Goal: Task Accomplishment & Management: Use online tool/utility

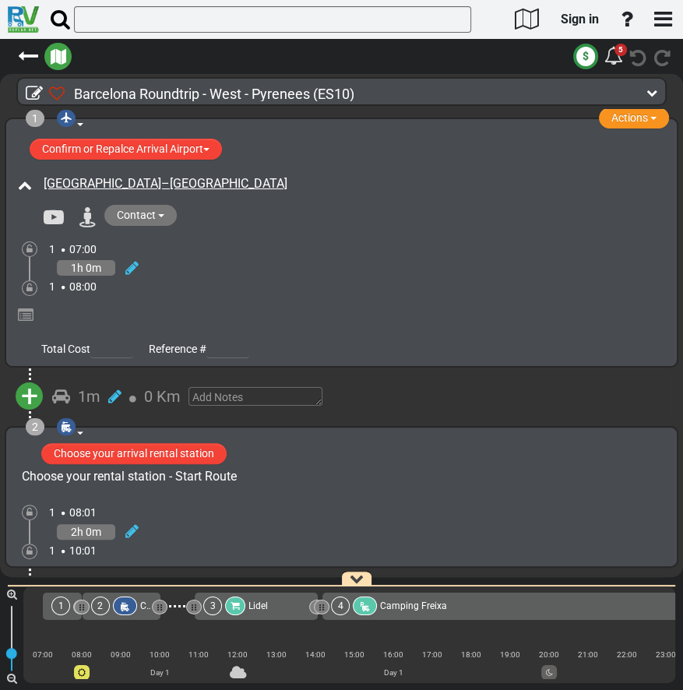
click at [64, 60] on icon "button" at bounding box center [59, 57] width 16 height 16
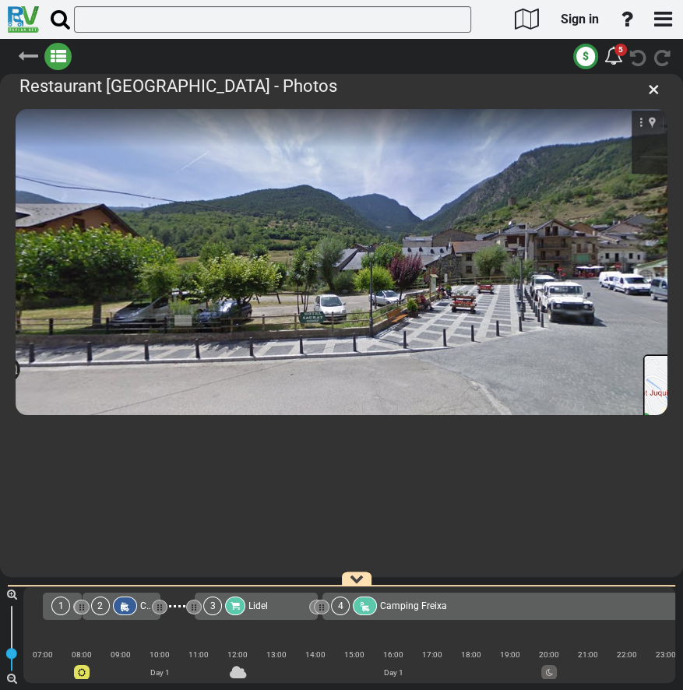
click at [26, 55] on icon at bounding box center [28, 56] width 20 height 20
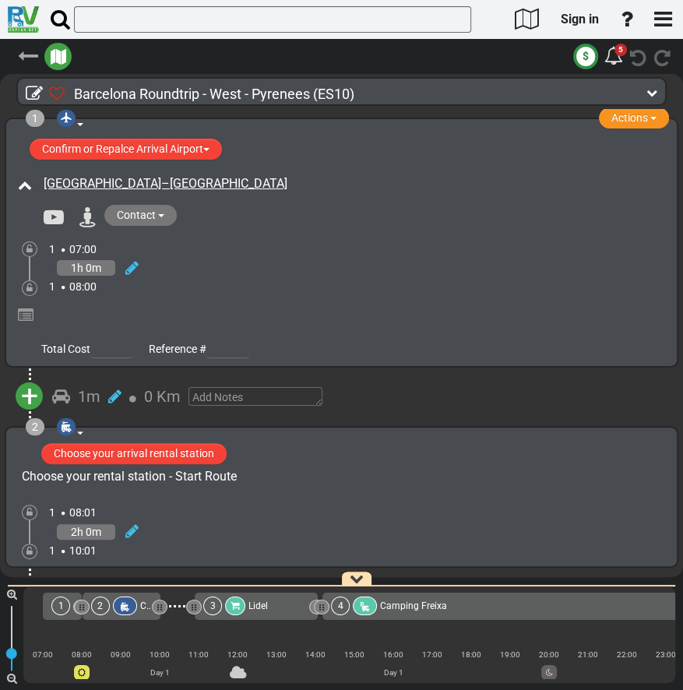
click at [26, 55] on icon at bounding box center [28, 56] width 20 height 20
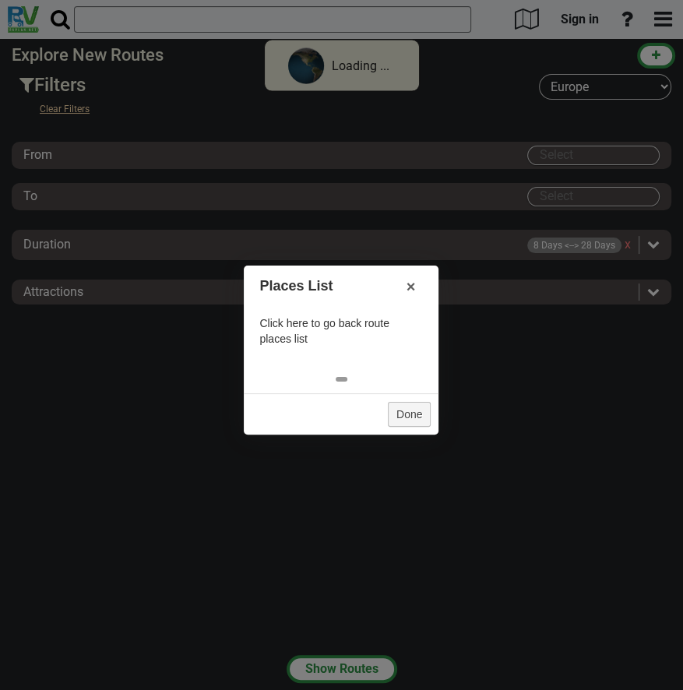
select select "number:1"
type input "[GEOGRAPHIC_DATA]"
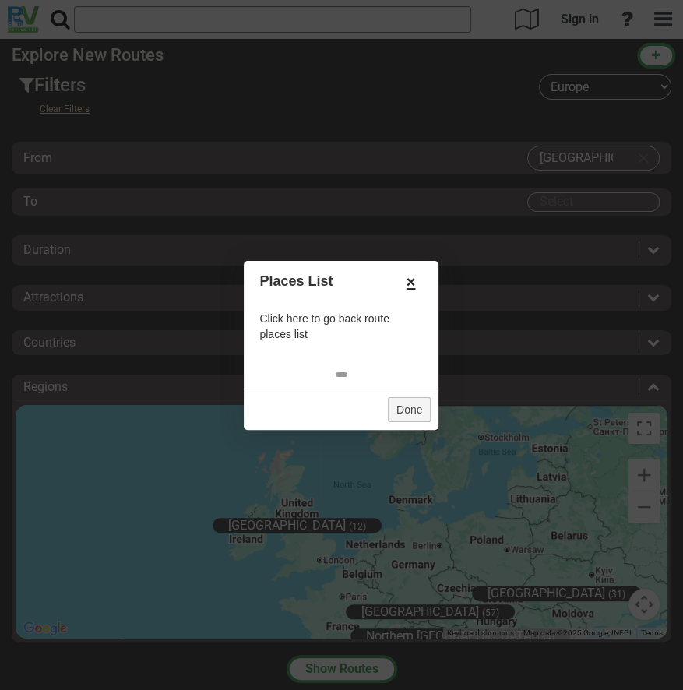
click at [415, 283] on link "×" at bounding box center [411, 282] width 25 height 26
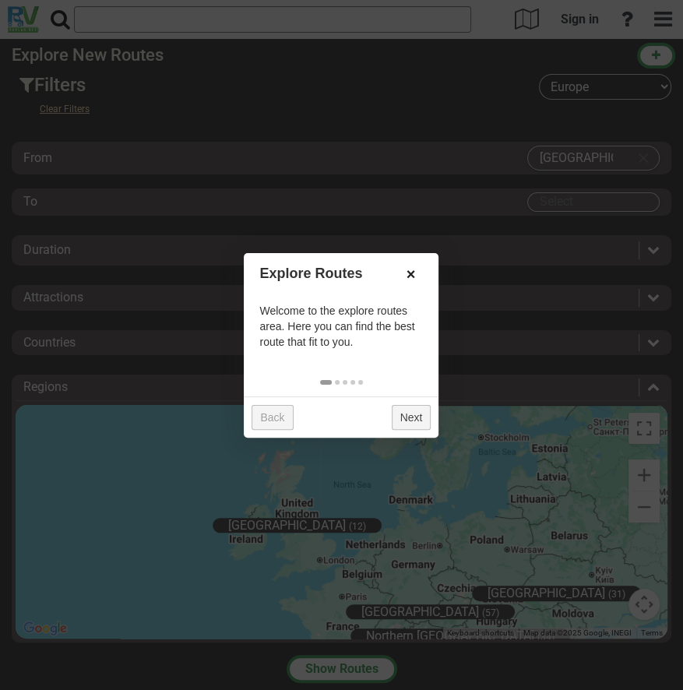
click at [414, 281] on link "×" at bounding box center [411, 274] width 25 height 26
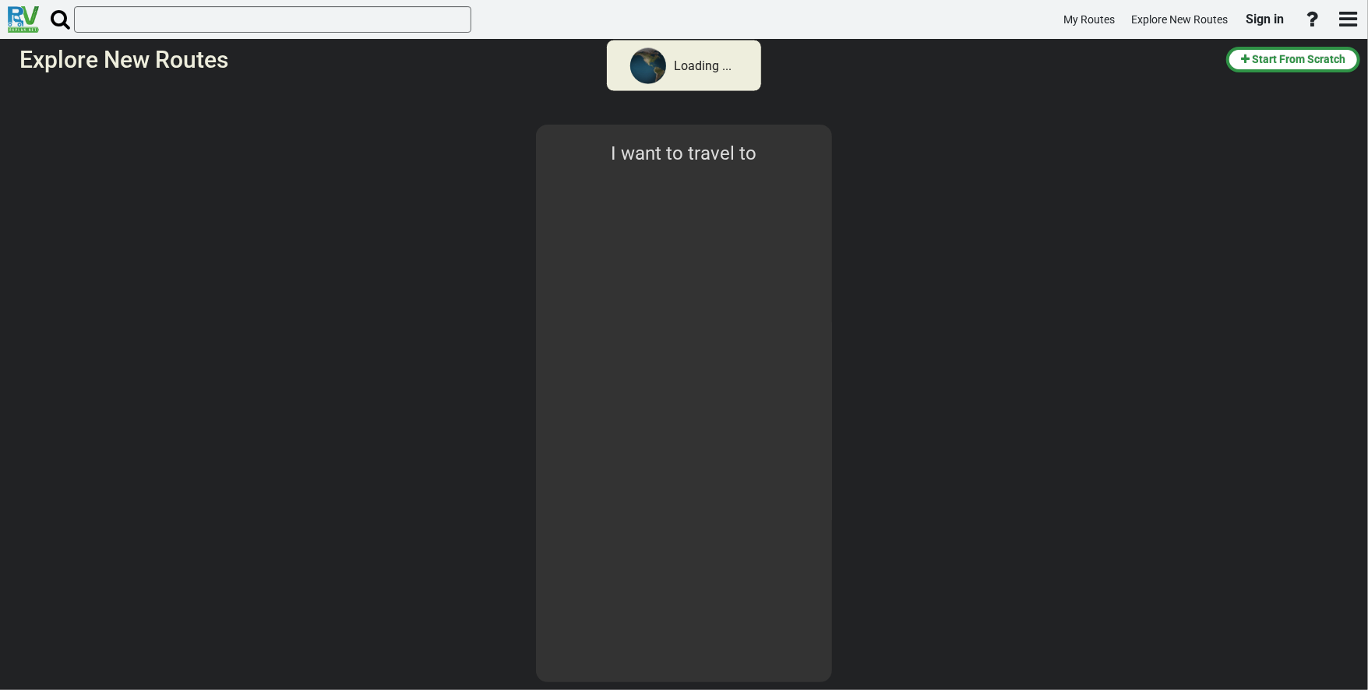
type input "[GEOGRAPHIC_DATA]"
select select "number:1"
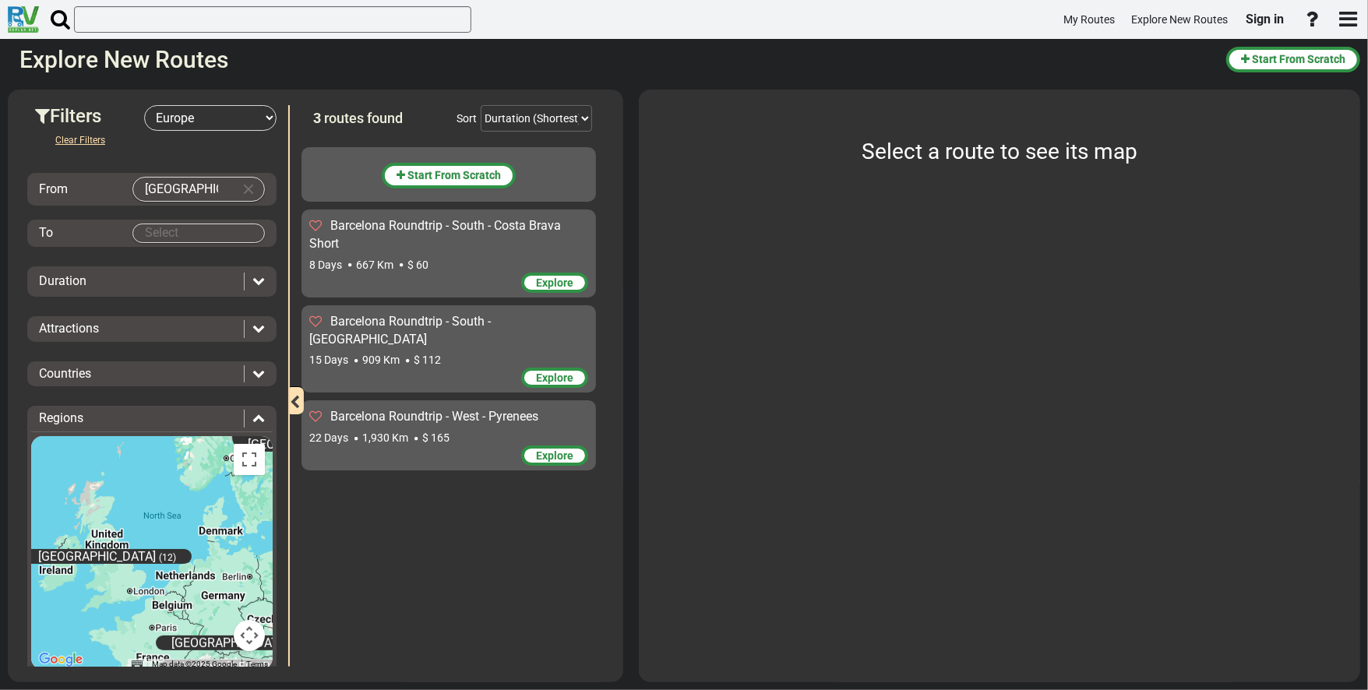
click at [417, 409] on span "Barcelona Roundtrip - West - Pyrenees" at bounding box center [434, 416] width 208 height 15
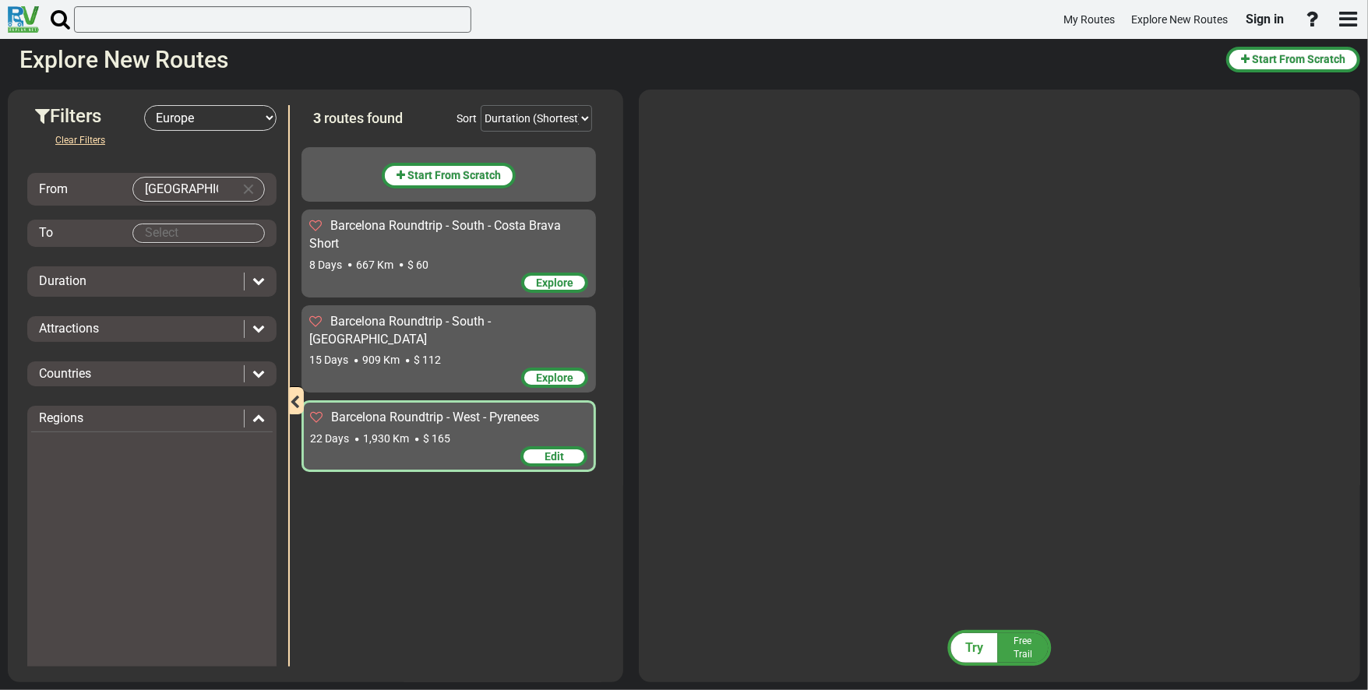
click at [412, 410] on span "Barcelona Roundtrip - West - Pyrenees" at bounding box center [435, 417] width 208 height 15
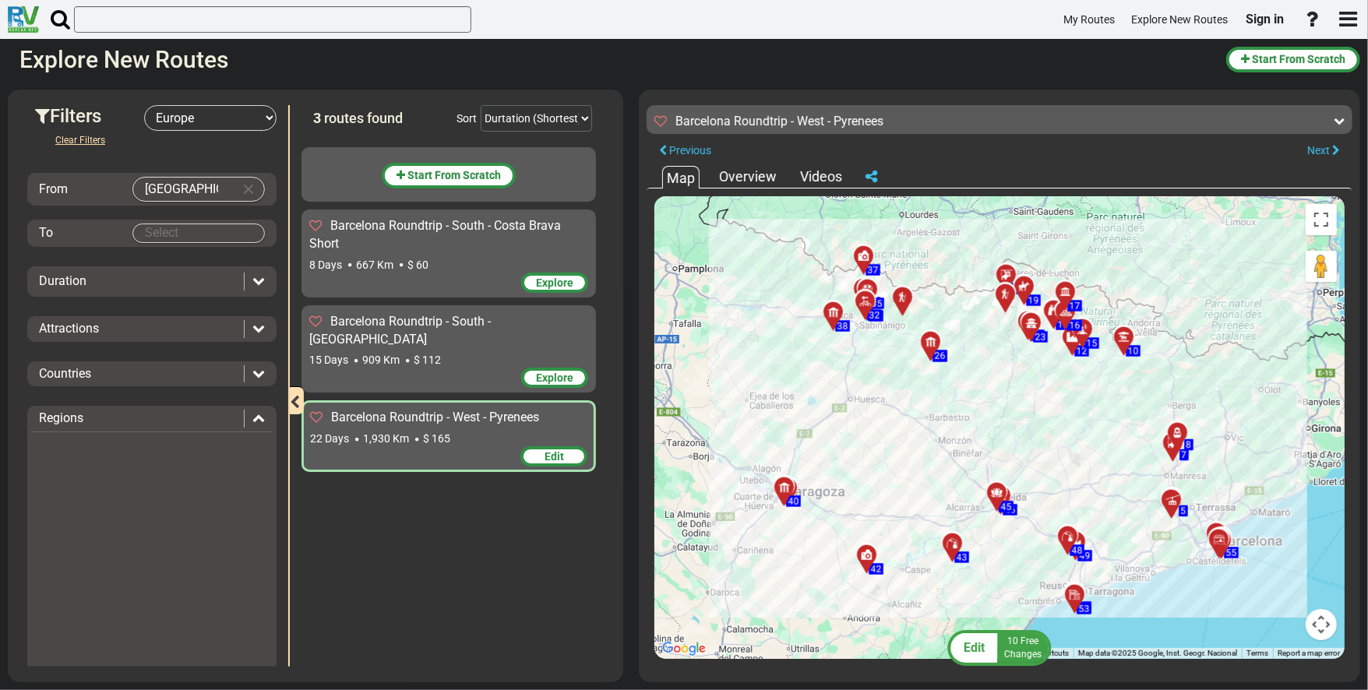
click at [683, 627] on button "Map camera controls" at bounding box center [1321, 624] width 31 height 31
click at [683, 629] on button "Map camera controls" at bounding box center [1321, 624] width 31 height 31
click at [683, 220] on button "Toggle fullscreen view" at bounding box center [1321, 219] width 31 height 31
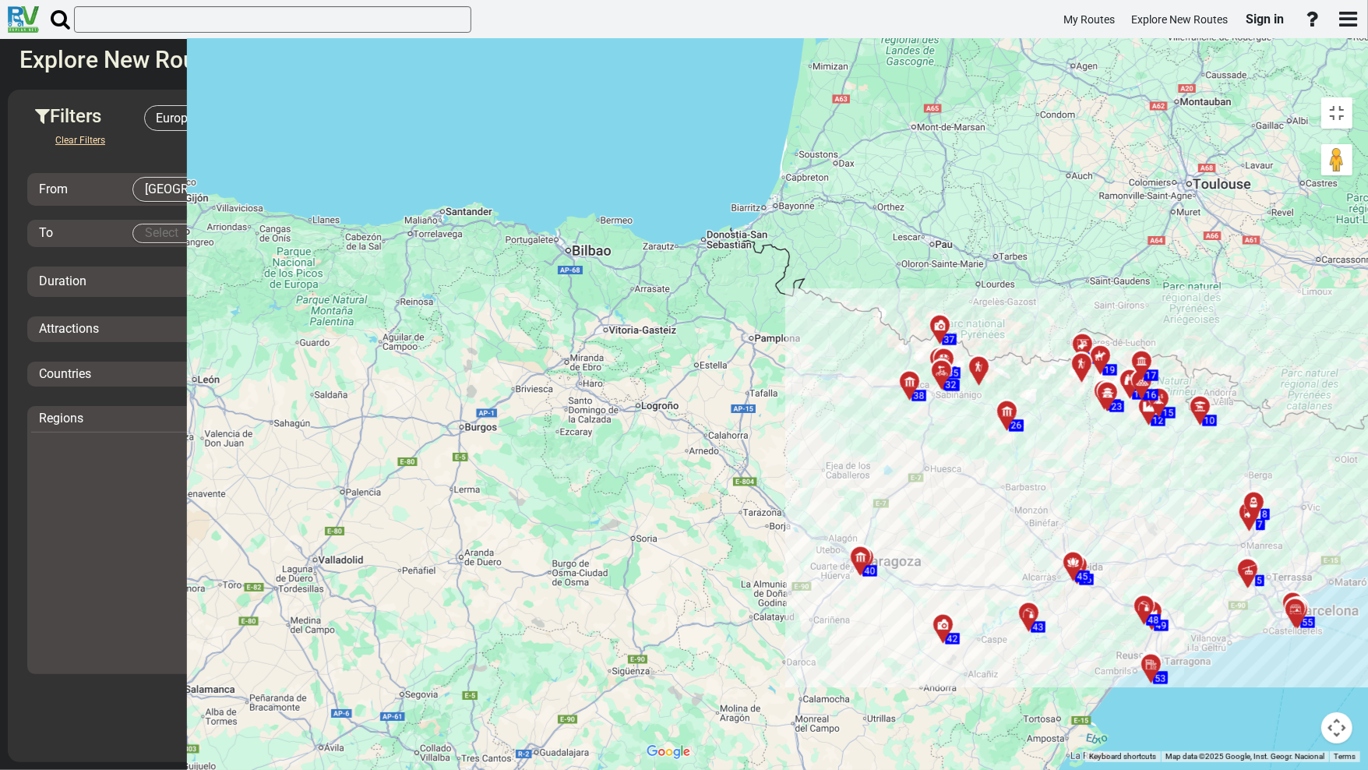
drag, startPoint x: 259, startPoint y: 9, endPoint x: 333, endPoint y: 83, distance: 104.1
click at [639, 90] on div "To activate drag with keyboard, press Alt + Enter. Once in keyboard drag state,…" at bounding box center [1000, 426] width 722 height 672
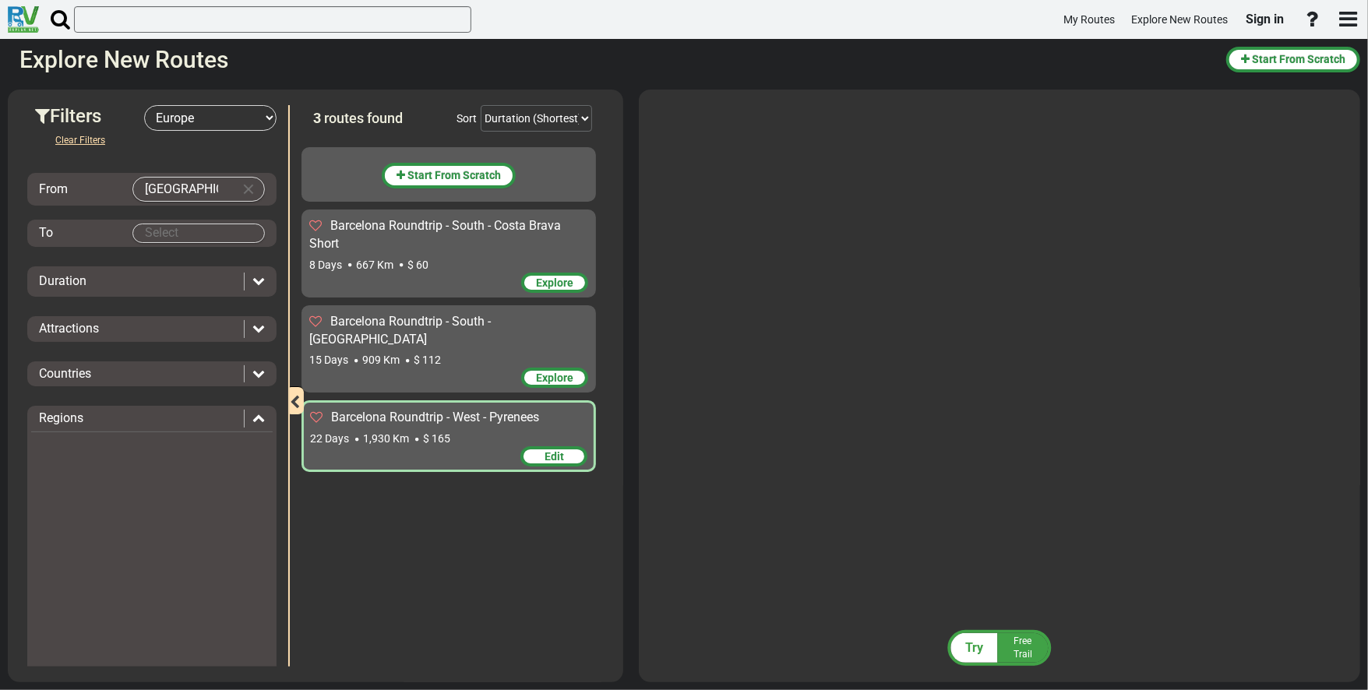
click at [385, 410] on span "Barcelona Roundtrip - West - Pyrenees" at bounding box center [435, 417] width 208 height 15
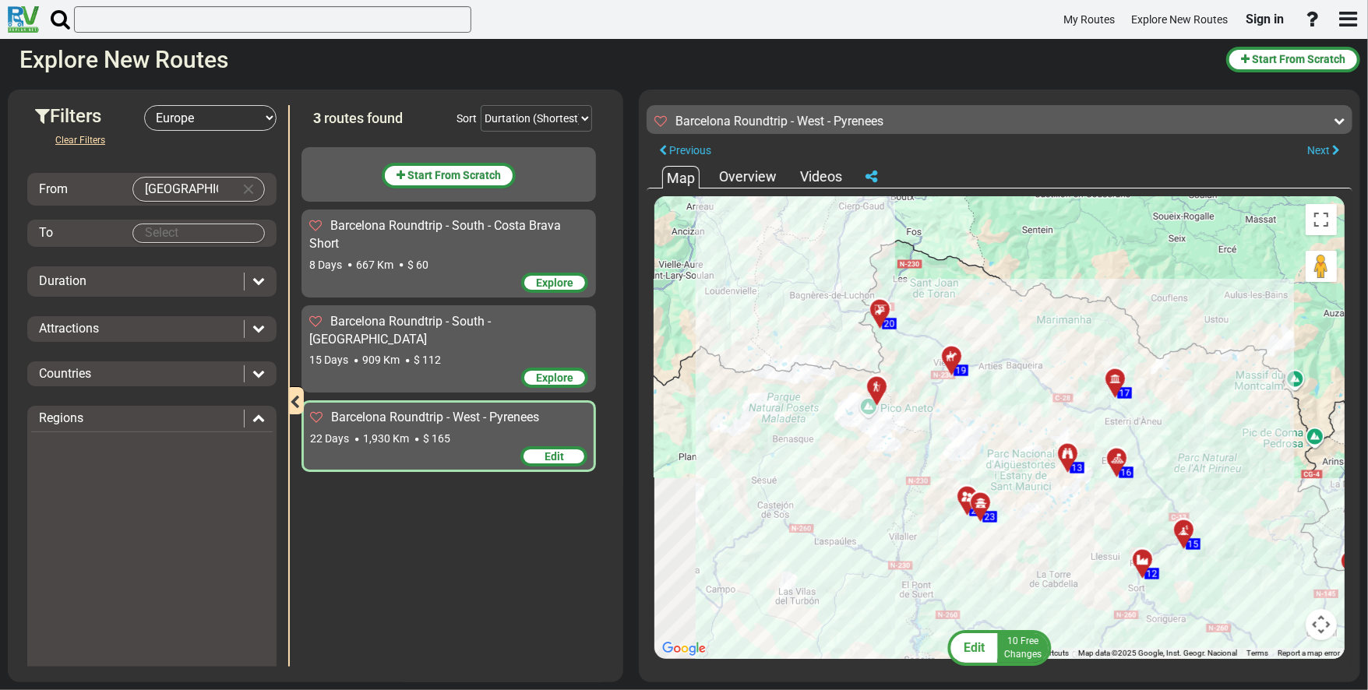
drag, startPoint x: 979, startPoint y: 492, endPoint x: 1060, endPoint y: 573, distance: 114.6
click at [683, 573] on div "To activate drag with keyboard, press Alt + Enter. Once in keyboard drag state,…" at bounding box center [1000, 427] width 690 height 463
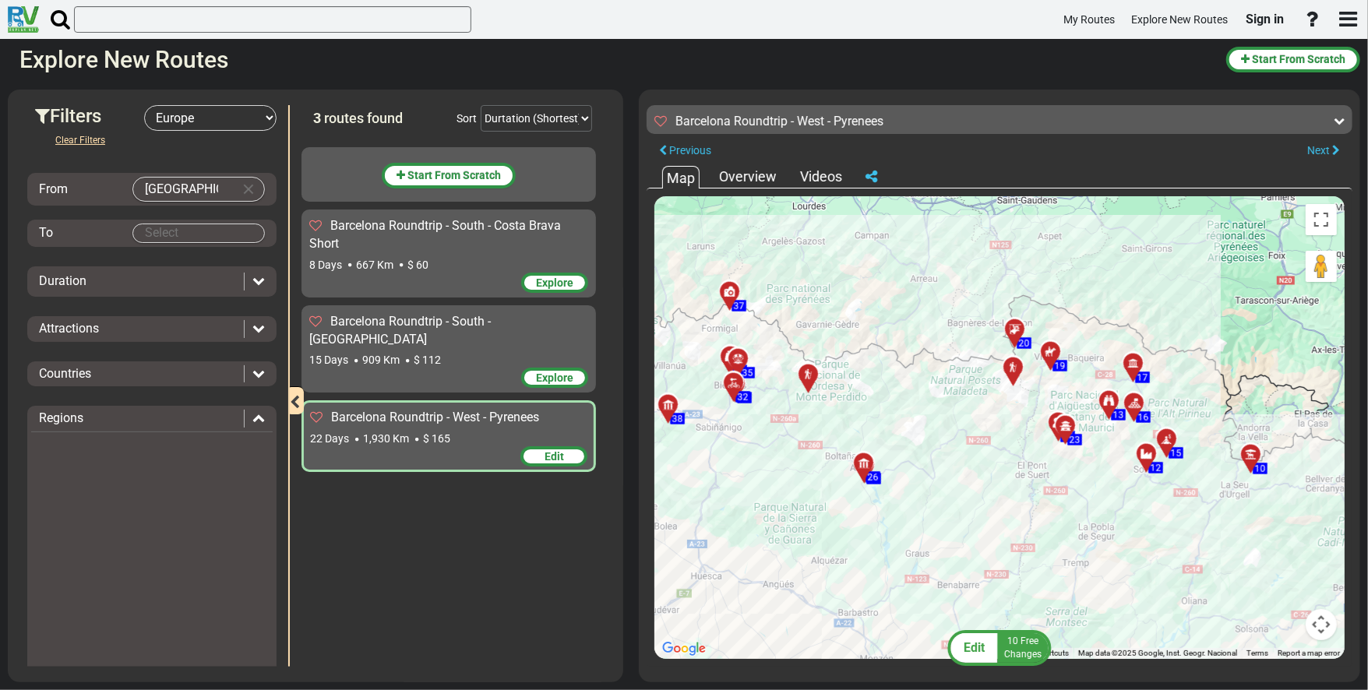
drag, startPoint x: 1066, startPoint y: 551, endPoint x: 1110, endPoint y: 455, distance: 105.3
click at [683, 455] on div "To activate drag with keyboard, press Alt + Enter. Once in keyboard drag state,…" at bounding box center [1000, 427] width 690 height 463
click at [683, 219] on button "Toggle fullscreen view" at bounding box center [1321, 219] width 31 height 31
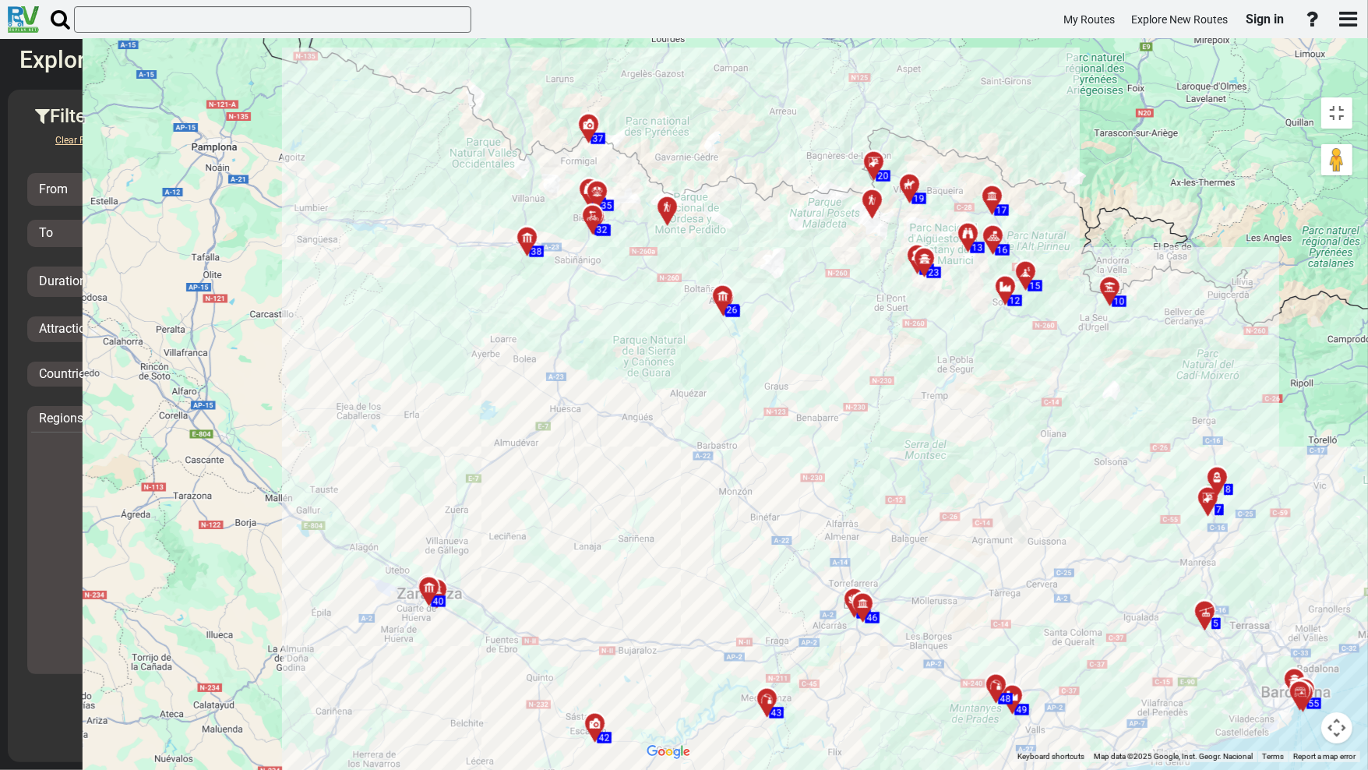
drag, startPoint x: 885, startPoint y: 647, endPoint x: 777, endPoint y: 513, distance: 171.7
click at [683, 513] on div "To activate drag with keyboard, press Alt + Enter. Once in keyboard drag state,…" at bounding box center [1000, 426] width 722 height 672
click at [683, 266] on div at bounding box center [1031, 278] width 26 height 24
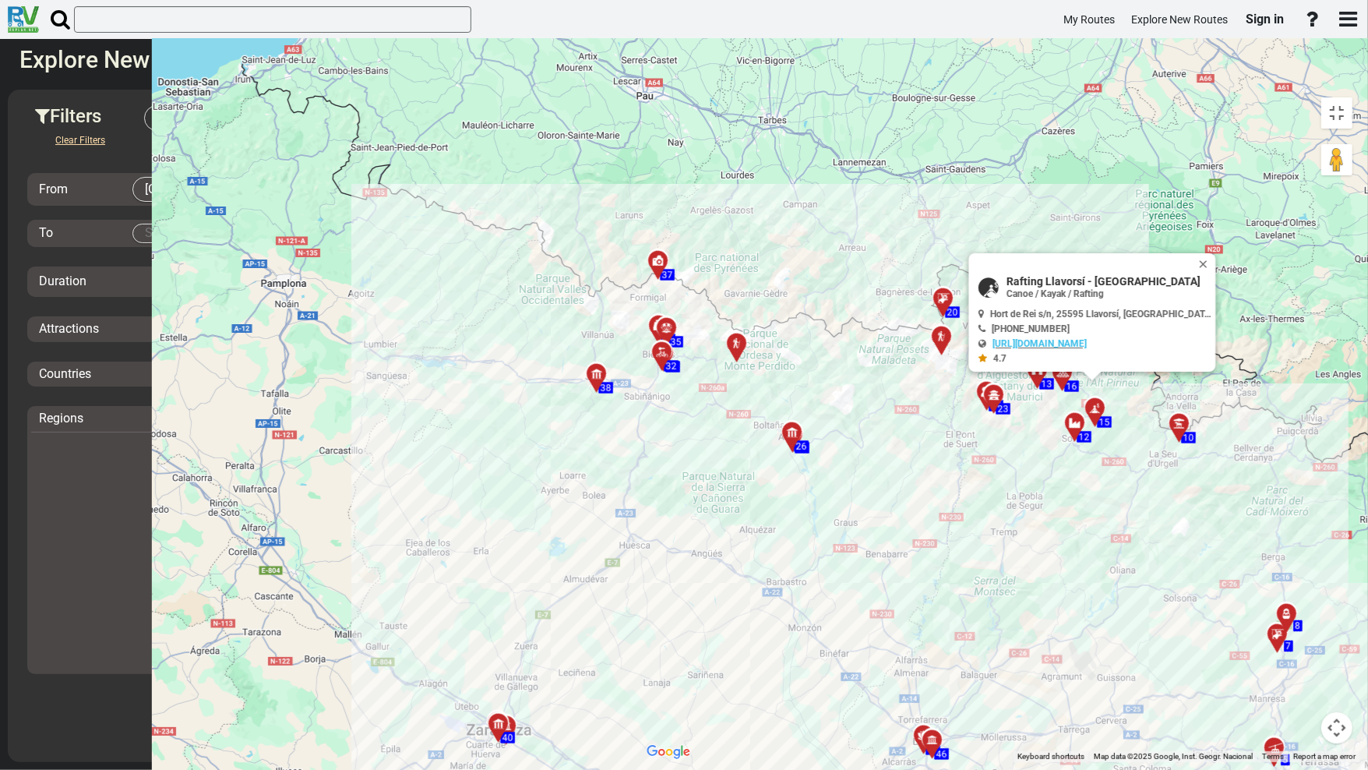
drag, startPoint x: 552, startPoint y: 436, endPoint x: 620, endPoint y: 561, distance: 142.6
click at [639, 561] on div "To activate drag with keyboard, press Alt + Enter. Once in keyboard drag state,…" at bounding box center [1000, 426] width 722 height 672
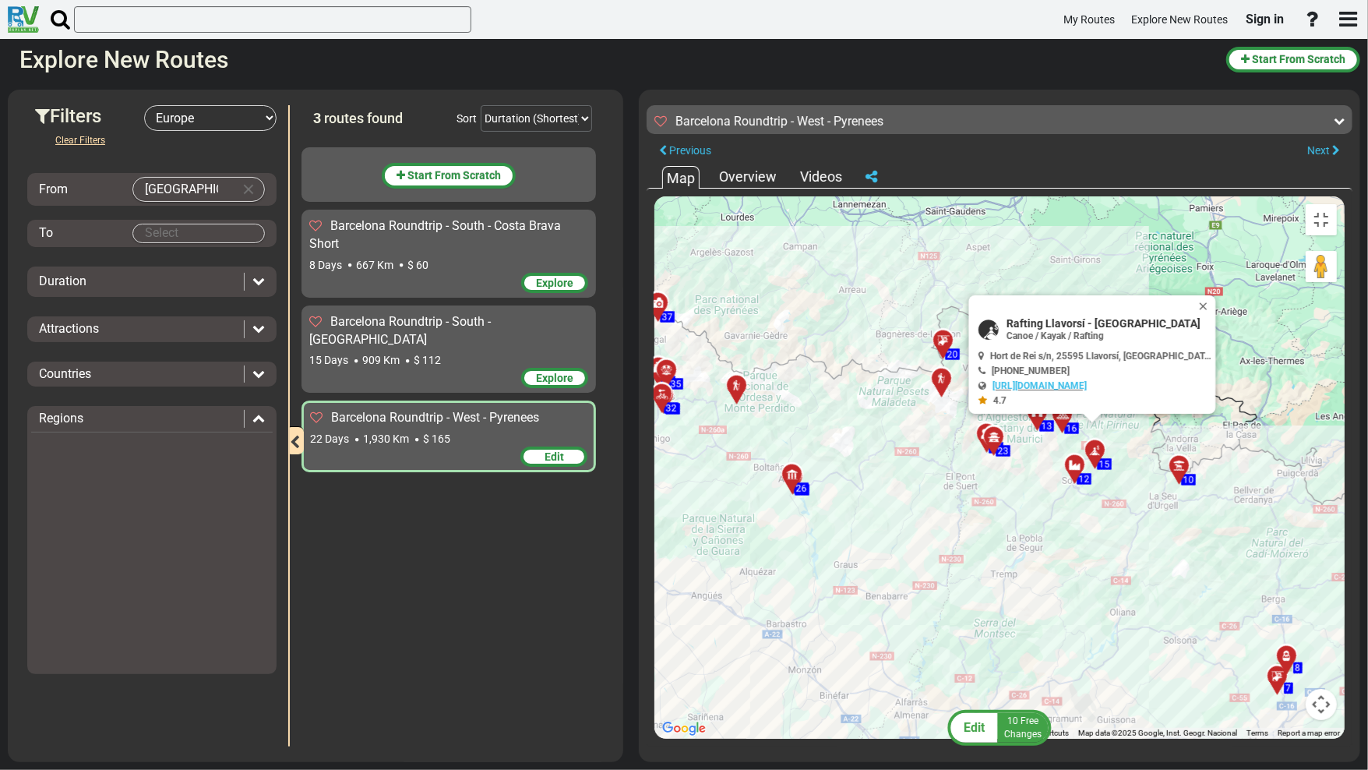
click at [683, 460] on div "To activate drag with keyboard, press Alt + Enter. Once in keyboard drag state,…" at bounding box center [1000, 467] width 690 height 542
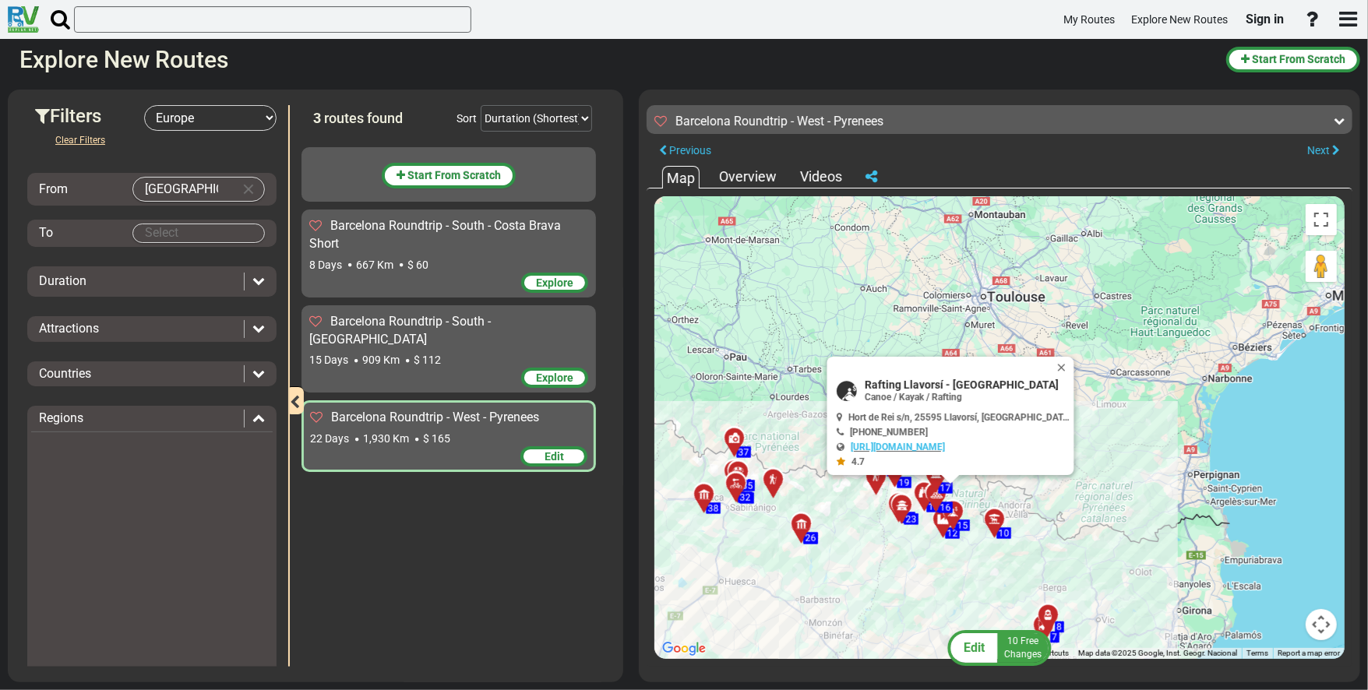
click at [445, 409] on div "Barcelona Roundtrip - West - Pyrenees 22 Days 1,930 Km $ 165" at bounding box center [448, 427] width 277 height 37
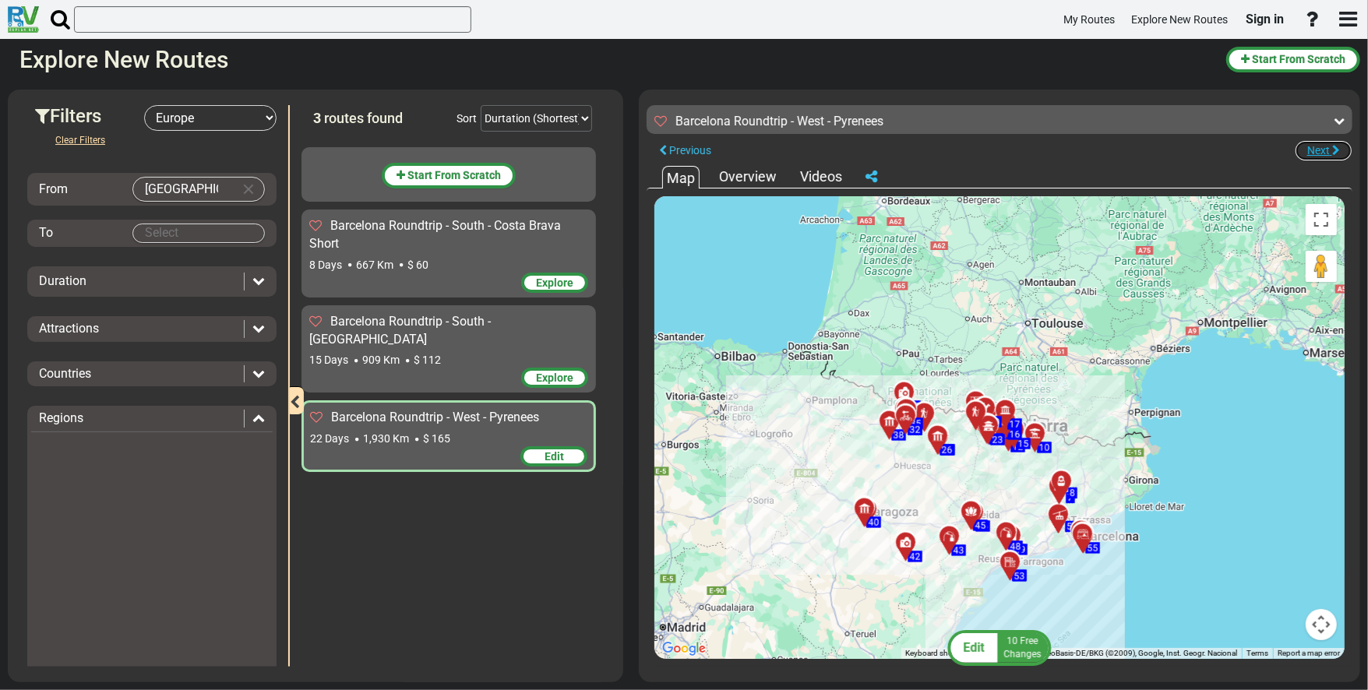
click at [683, 150] on span "Next" at bounding box center [1318, 150] width 23 height 12
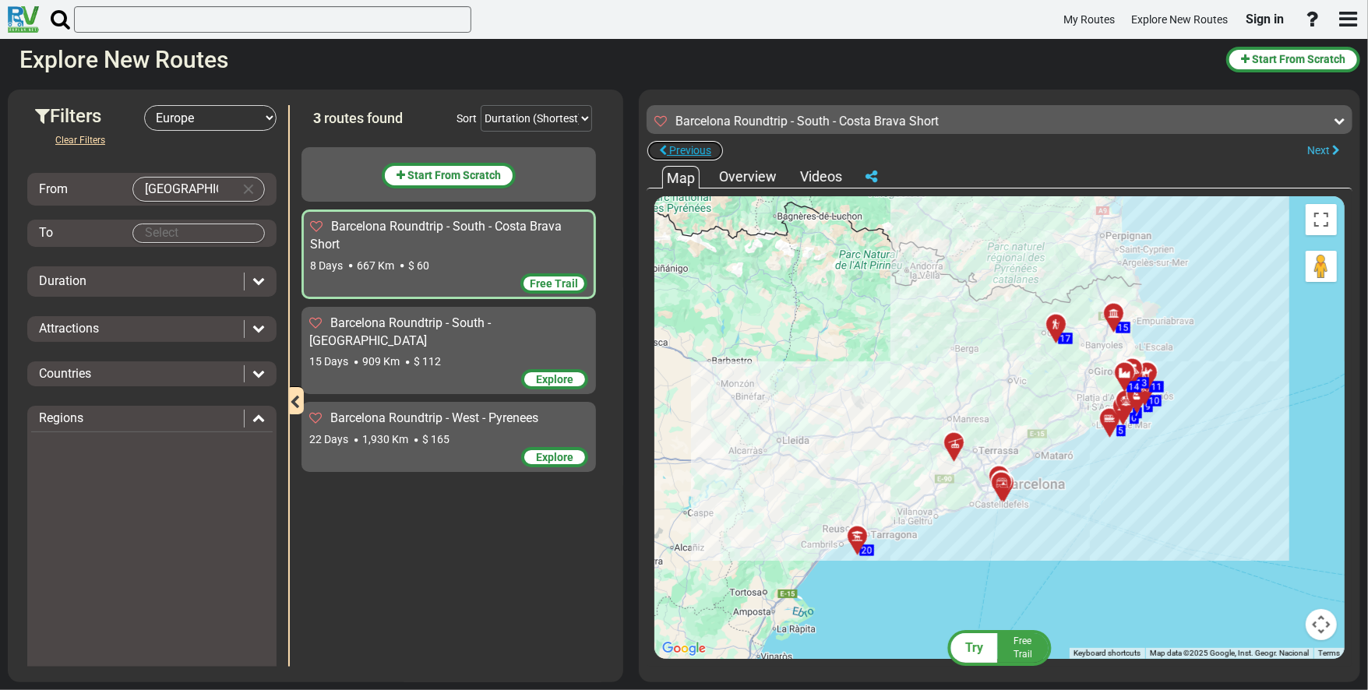
click at [676, 146] on span "Previous" at bounding box center [690, 150] width 42 height 12
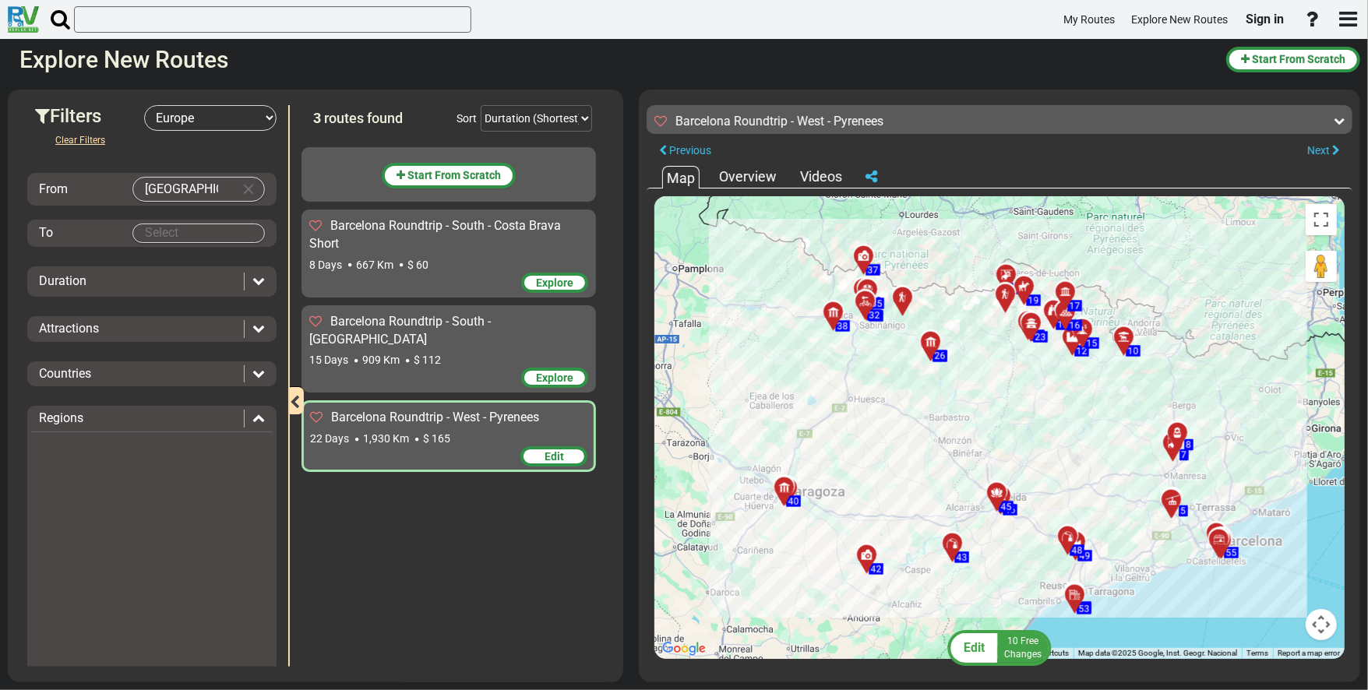
click at [683, 175] on div "Overview" at bounding box center [747, 177] width 65 height 20
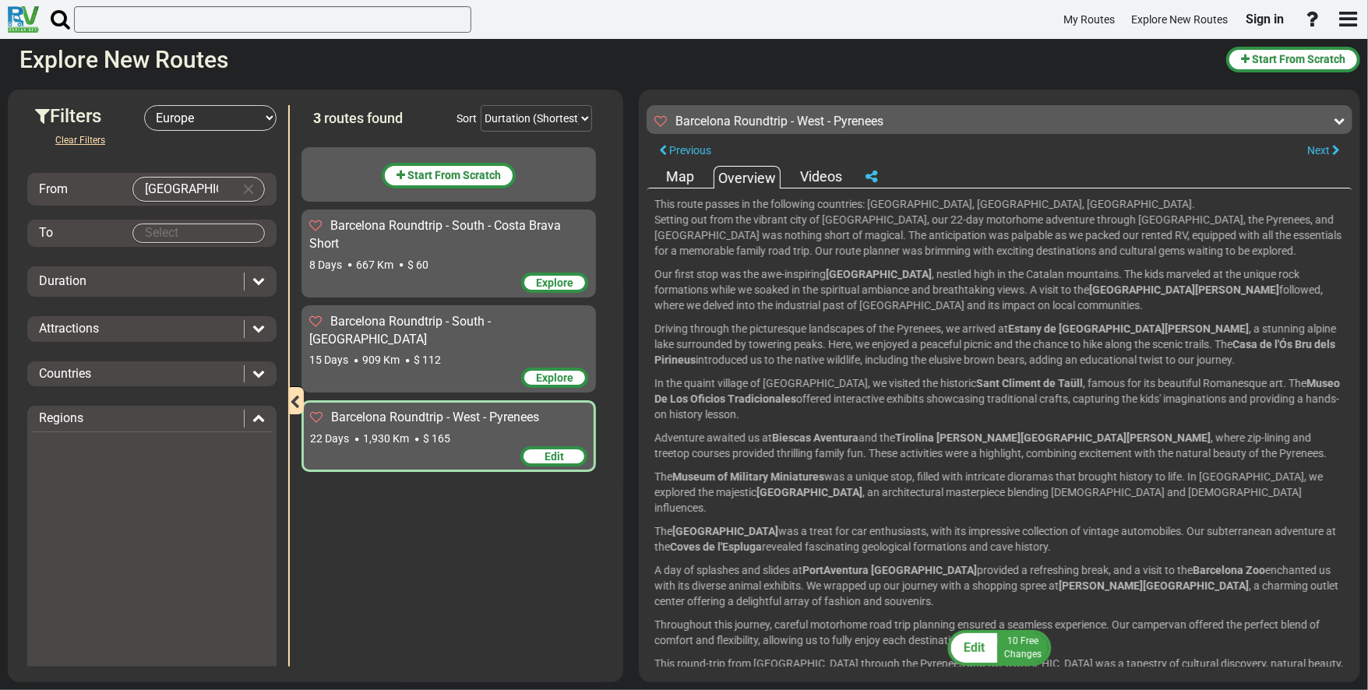
click at [683, 177] on div "Videos" at bounding box center [821, 177] width 50 height 20
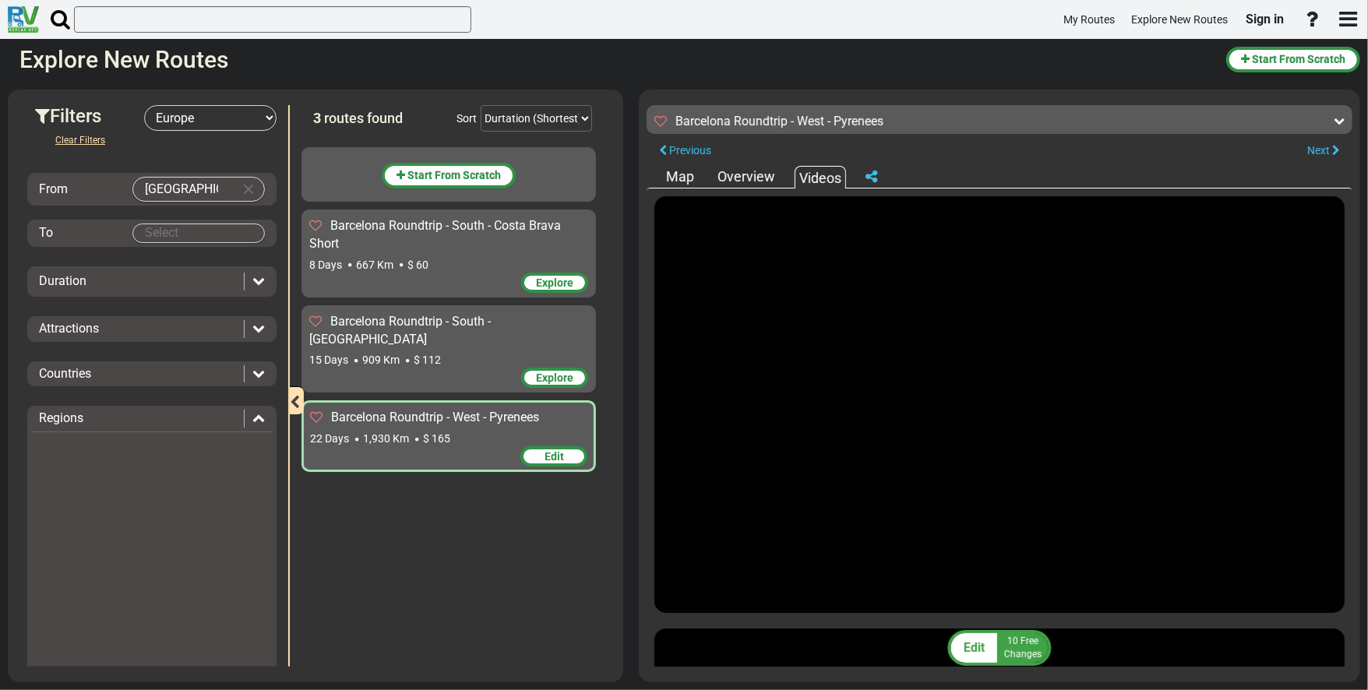
click at [680, 170] on div "Map" at bounding box center [680, 177] width 36 height 20
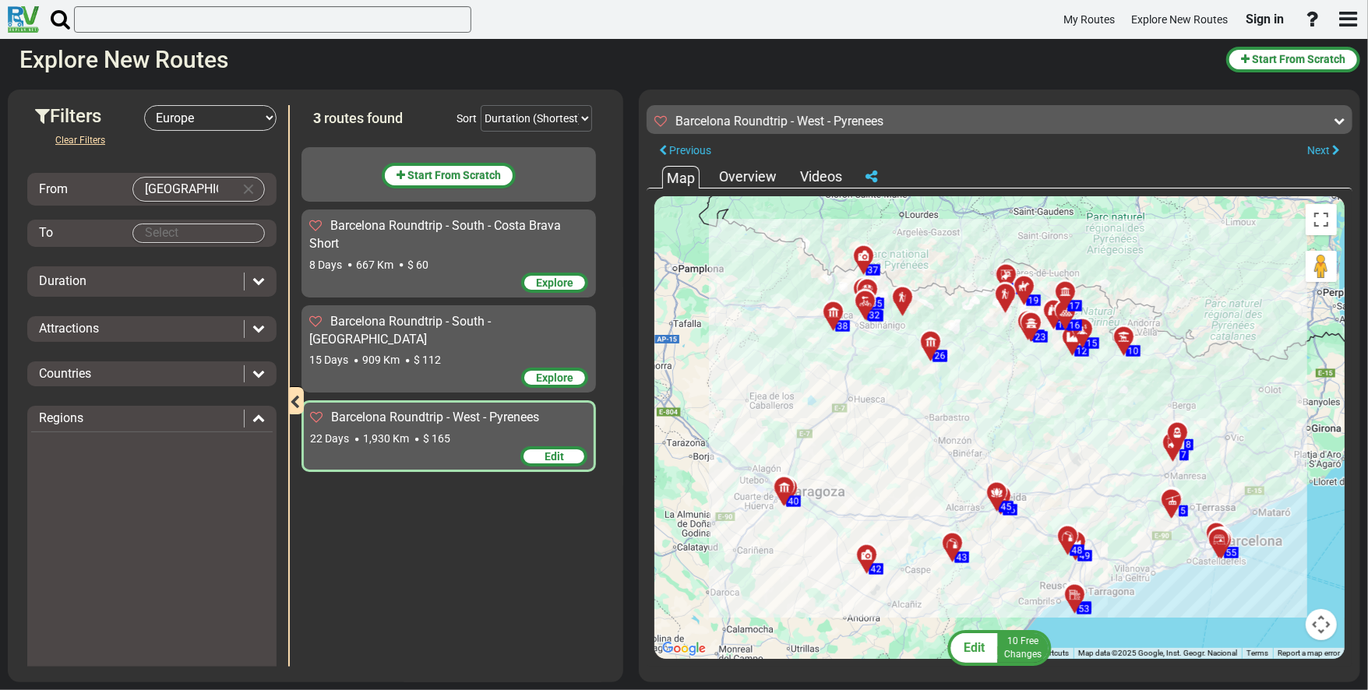
click at [293, 396] on icon "button" at bounding box center [295, 403] width 10 height 14
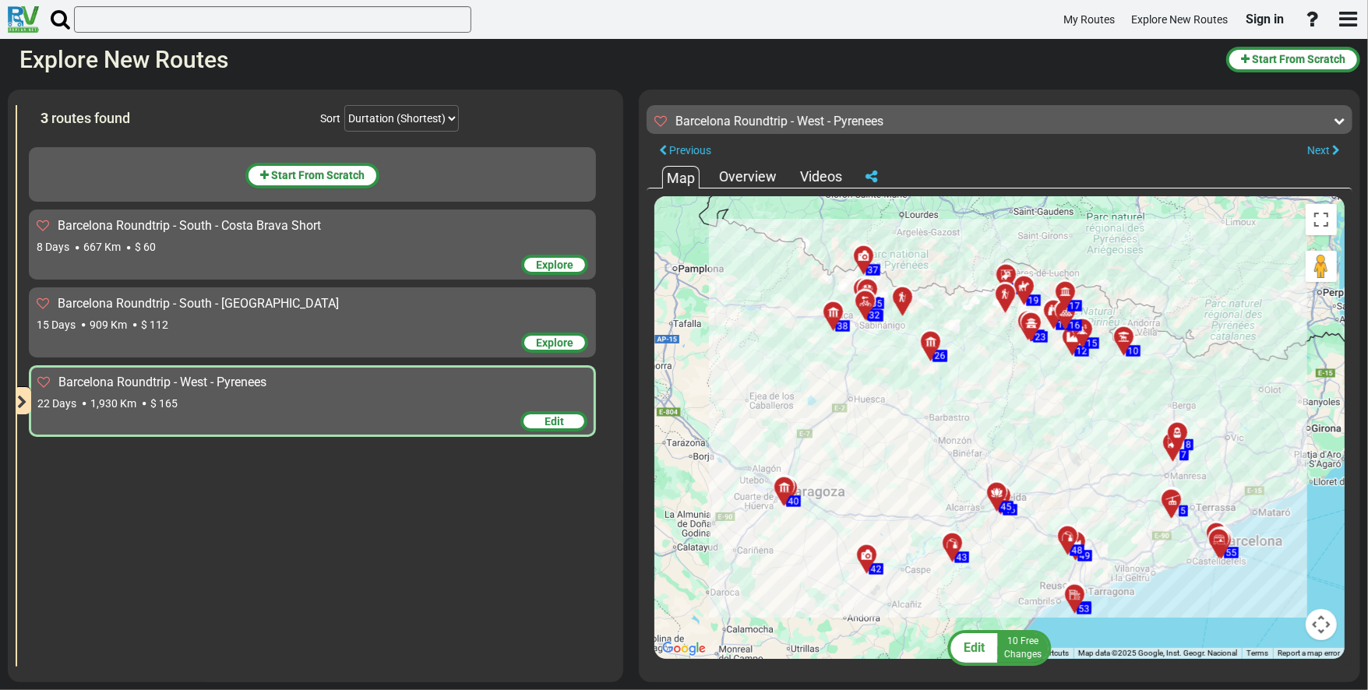
click at [206, 377] on span "Barcelona Roundtrip - West - Pyrenees" at bounding box center [162, 382] width 208 height 15
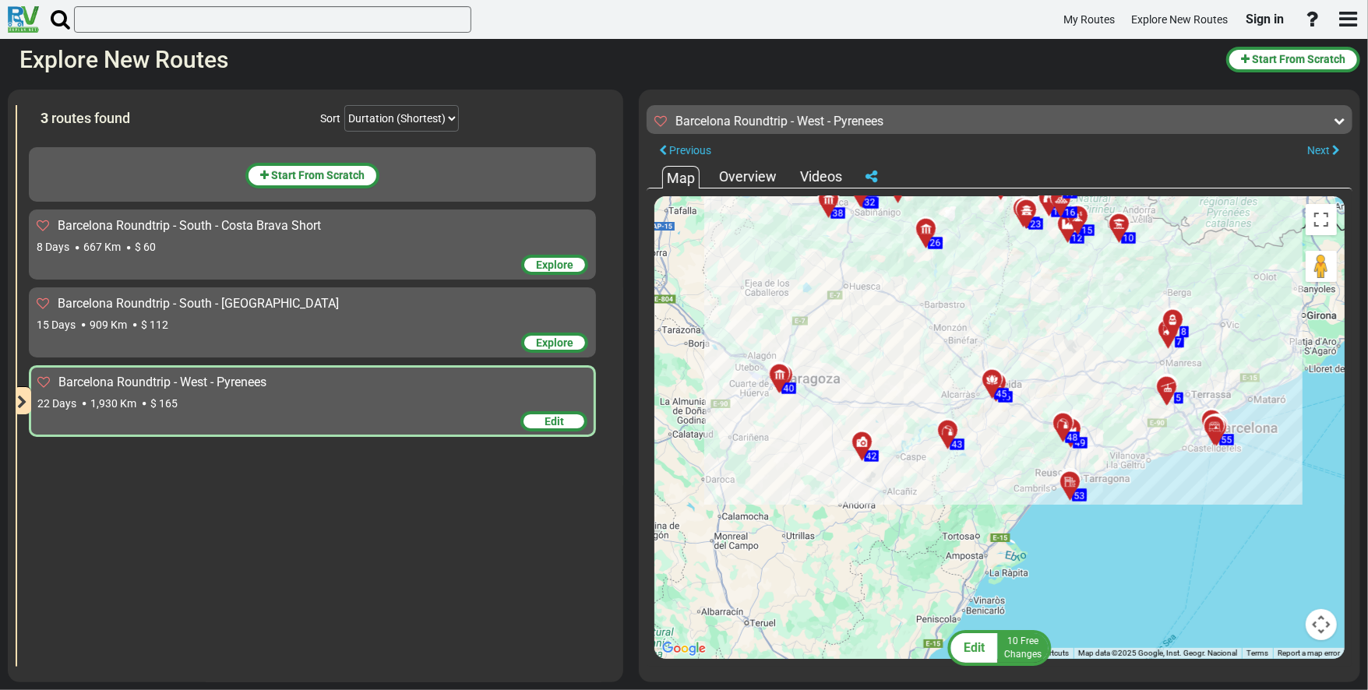
click at [146, 376] on span "Barcelona Roundtrip - West - Pyrenees" at bounding box center [162, 382] width 208 height 15
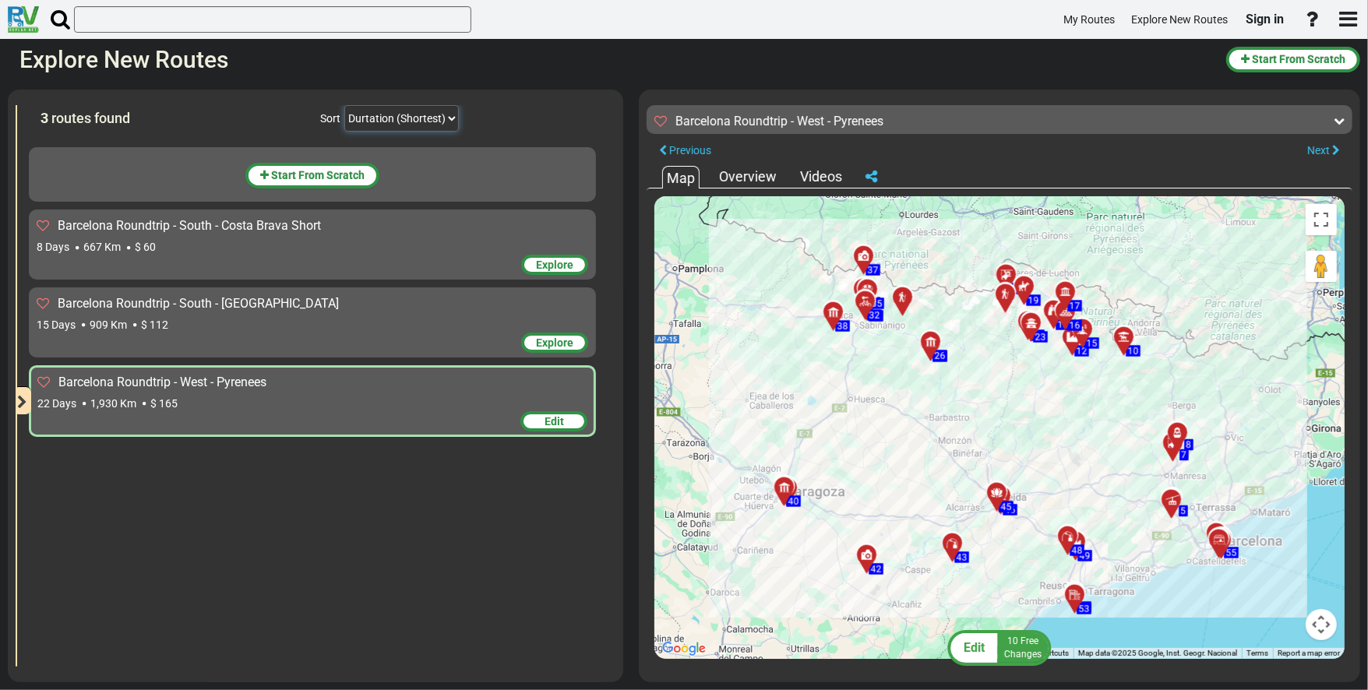
click at [418, 117] on select "Durtation (Shortest) Durtation (Longest) Distance (Shortest) Distance (Longest)…" at bounding box center [401, 118] width 115 height 26
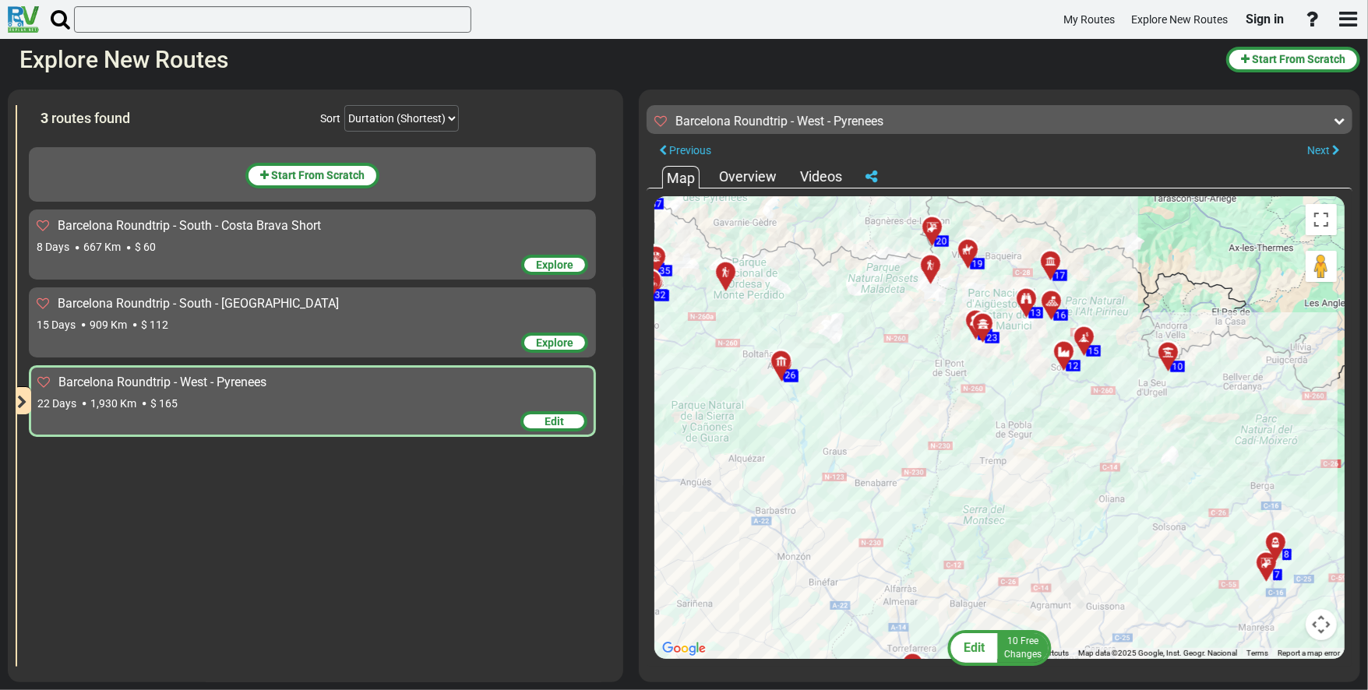
click at [19, 396] on icon "button" at bounding box center [22, 403] width 10 height 14
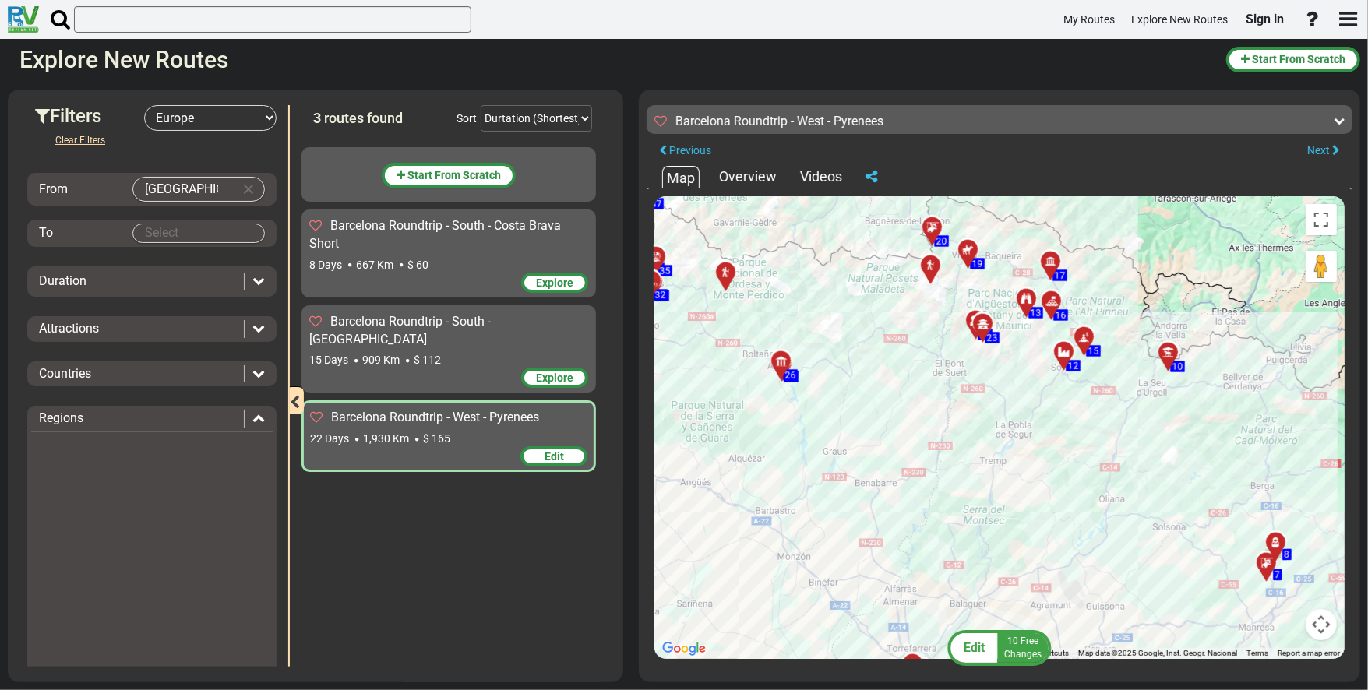
click at [478, 431] on div "22 Days 1,930 Km $ 165" at bounding box center [448, 439] width 277 height 16
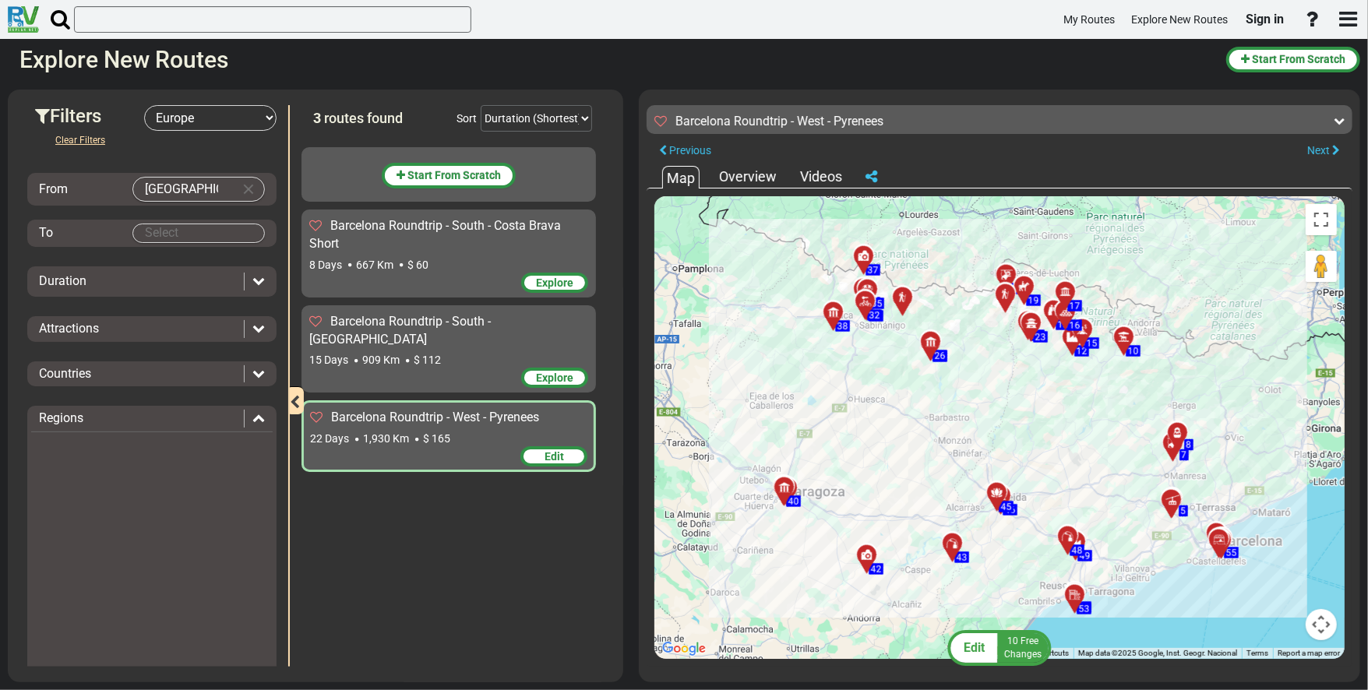
click at [559, 450] on span "Edit" at bounding box center [554, 456] width 19 height 12
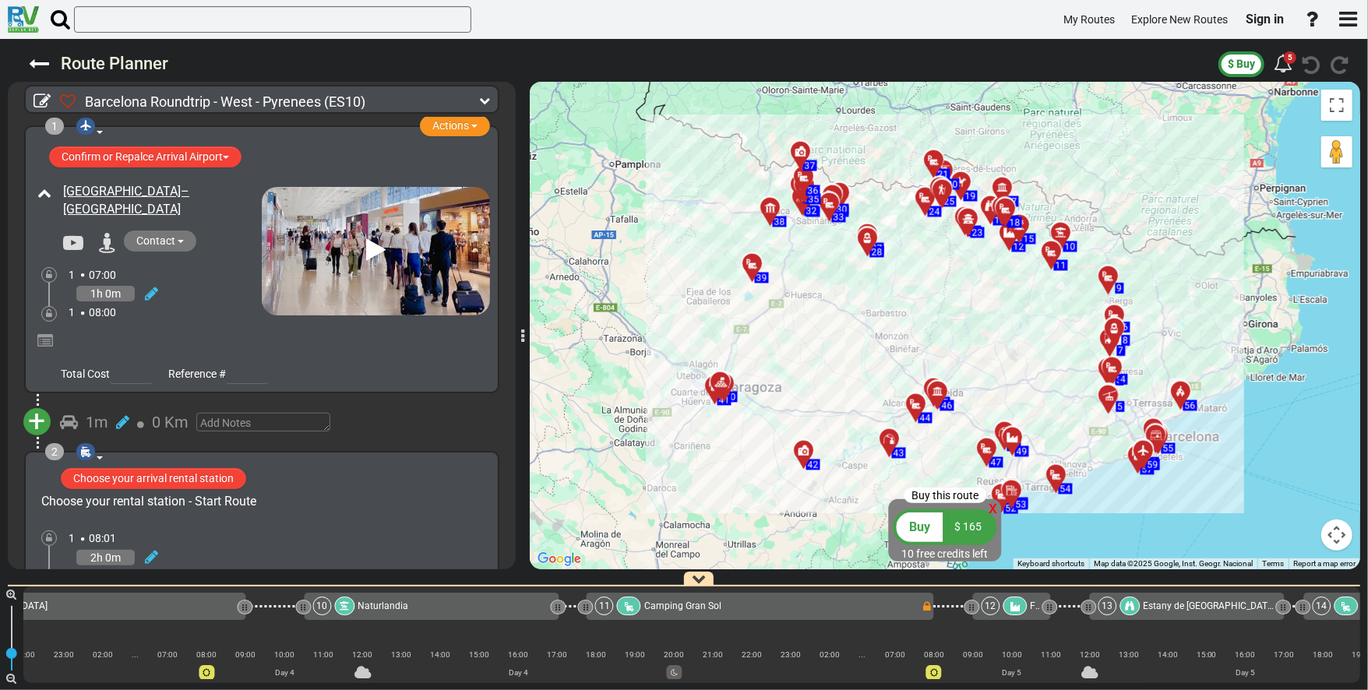
scroll to position [0, 2061]
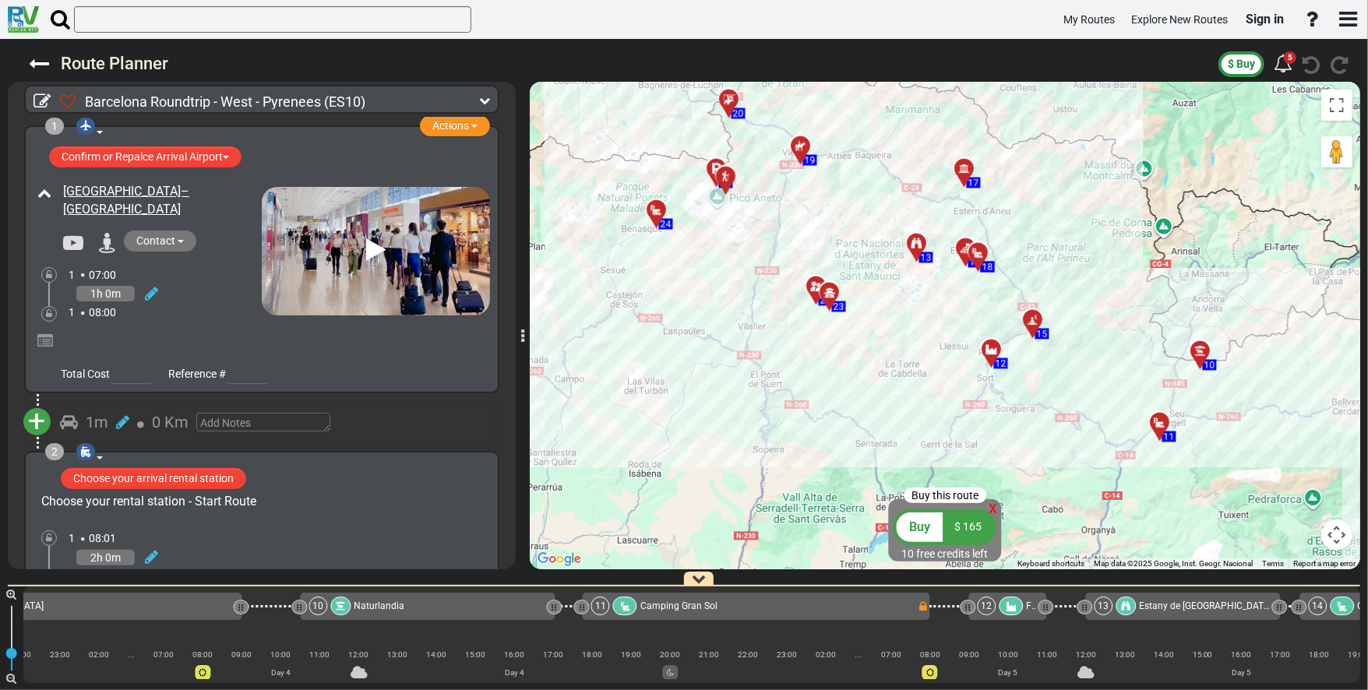
drag, startPoint x: 838, startPoint y: 390, endPoint x: 894, endPoint y: 368, distance: 60.2
click at [683, 368] on div "To activate drag with keyboard, press Alt + Enter. Once in keyboard drag state,…" at bounding box center [945, 326] width 831 height 488
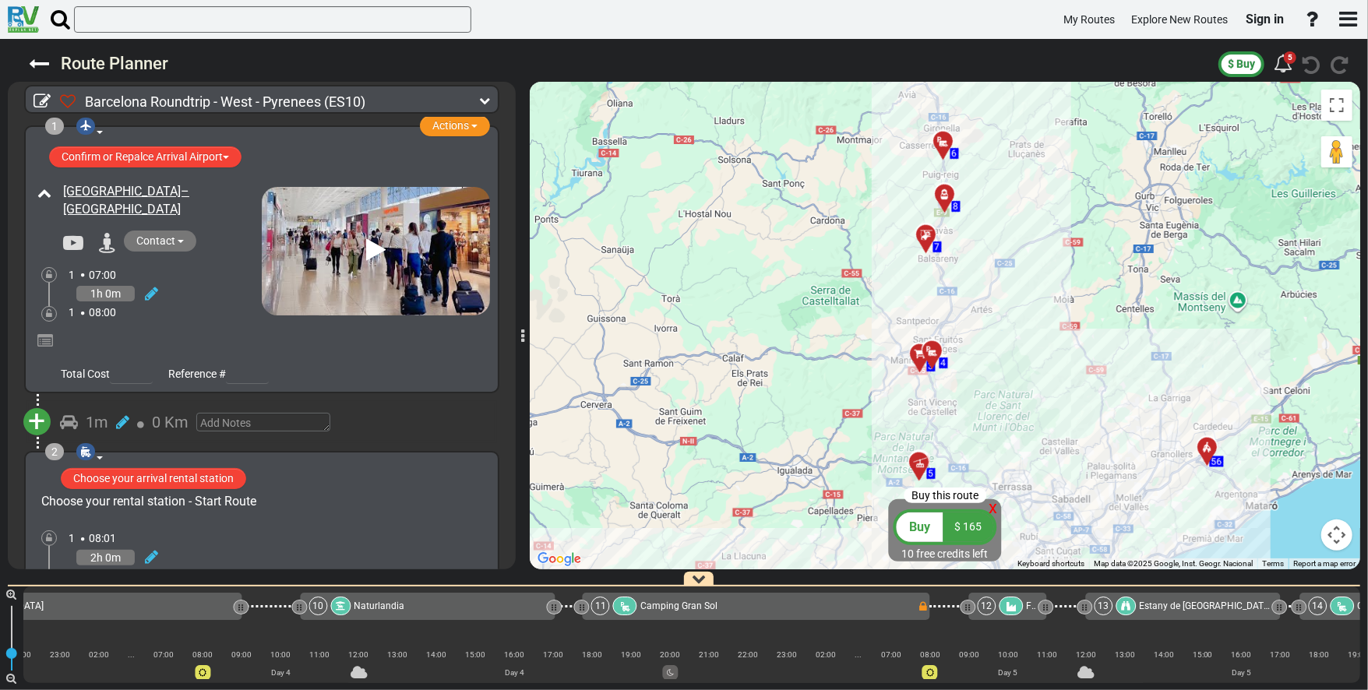
click at [683, 352] on div at bounding box center [938, 358] width 26 height 24
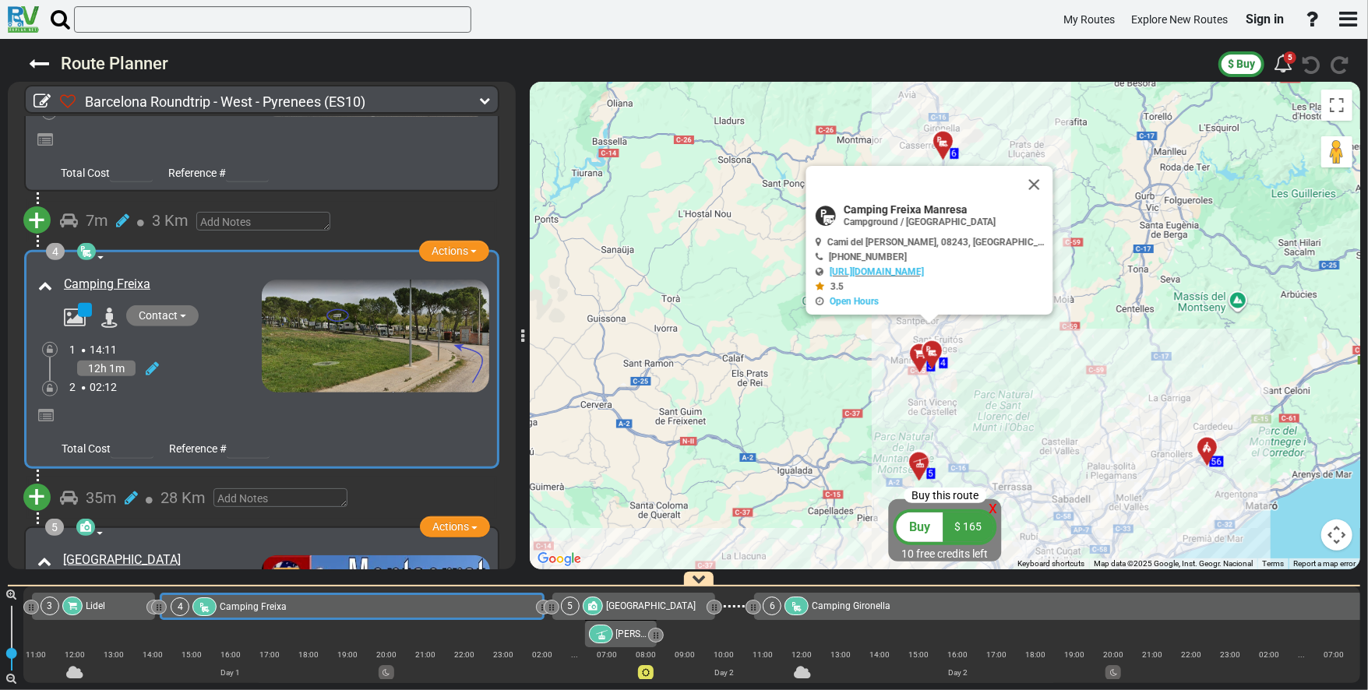
scroll to position [0, 0]
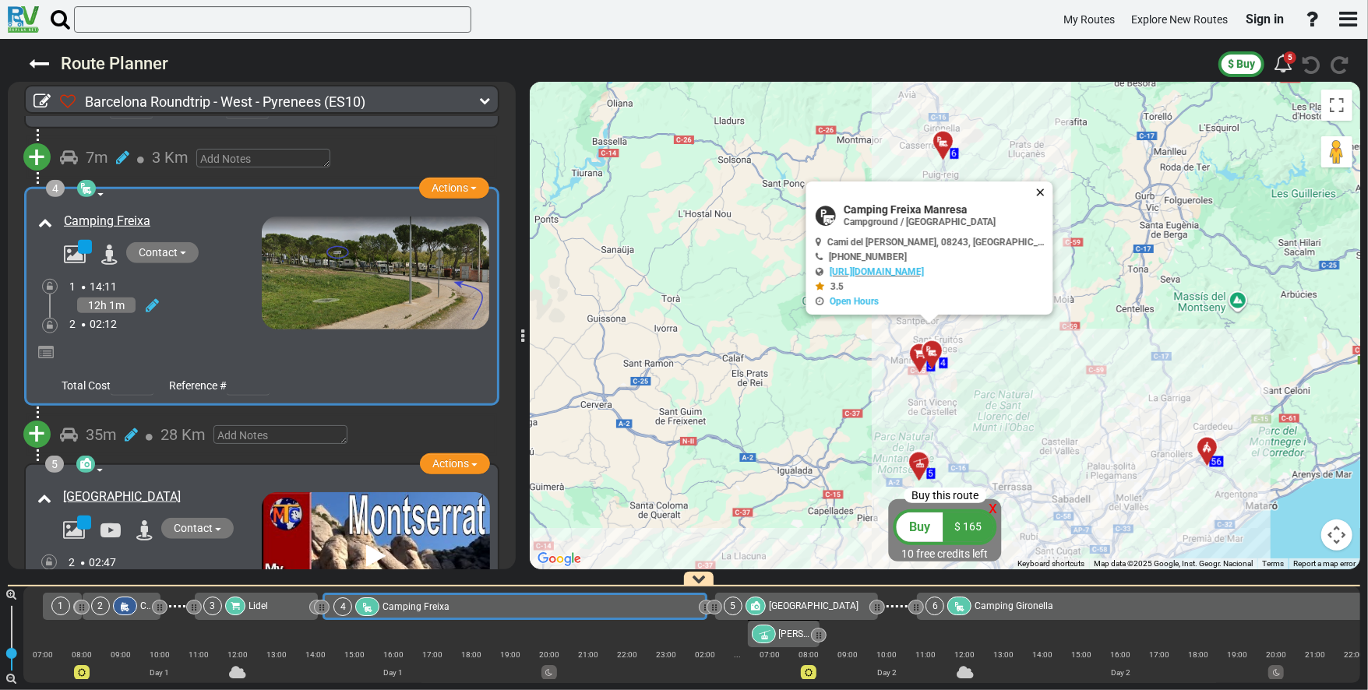
click at [683, 187] on button "Close" at bounding box center [1044, 193] width 19 height 22
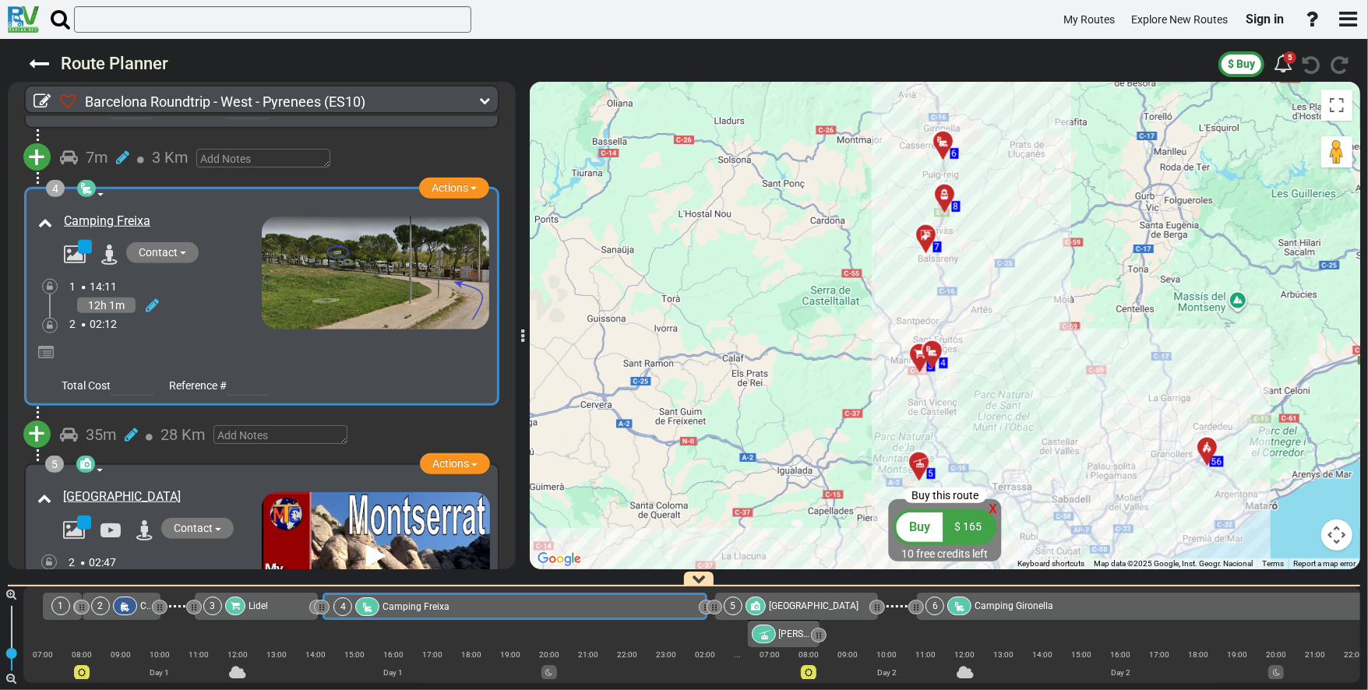
click at [683, 146] on div at bounding box center [949, 148] width 26 height 24
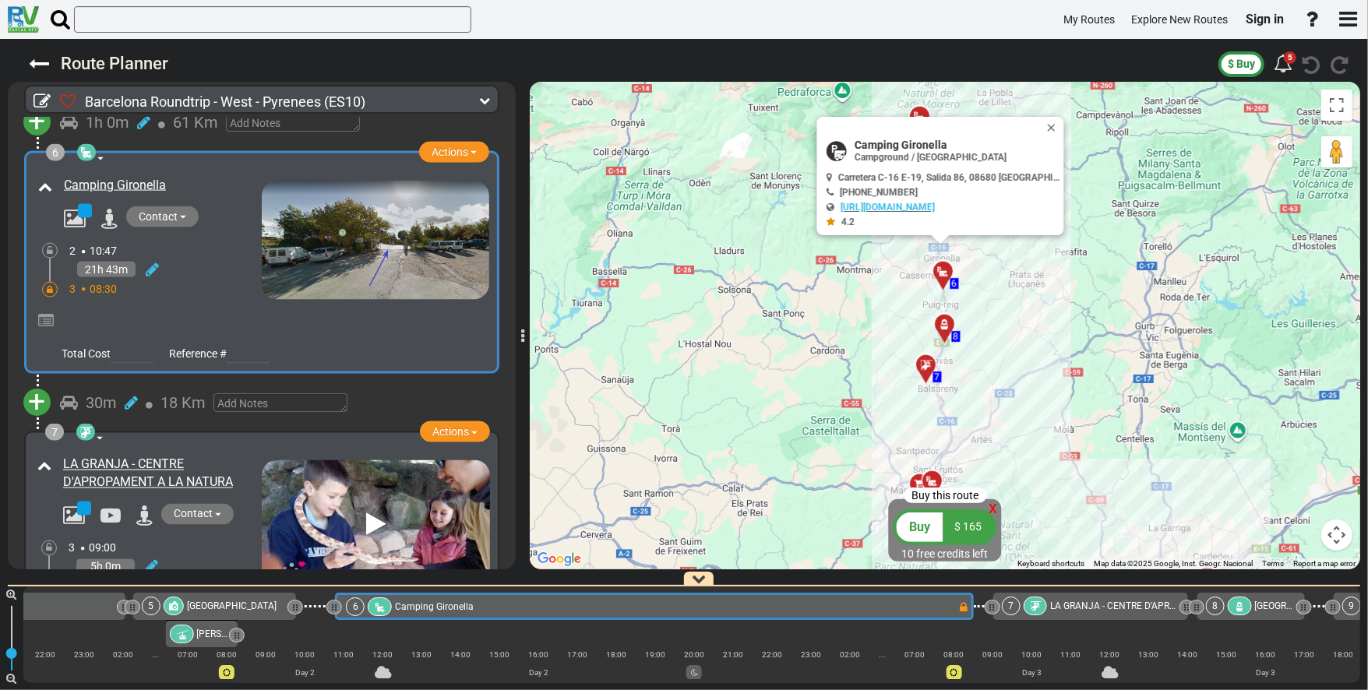
scroll to position [1698, 0]
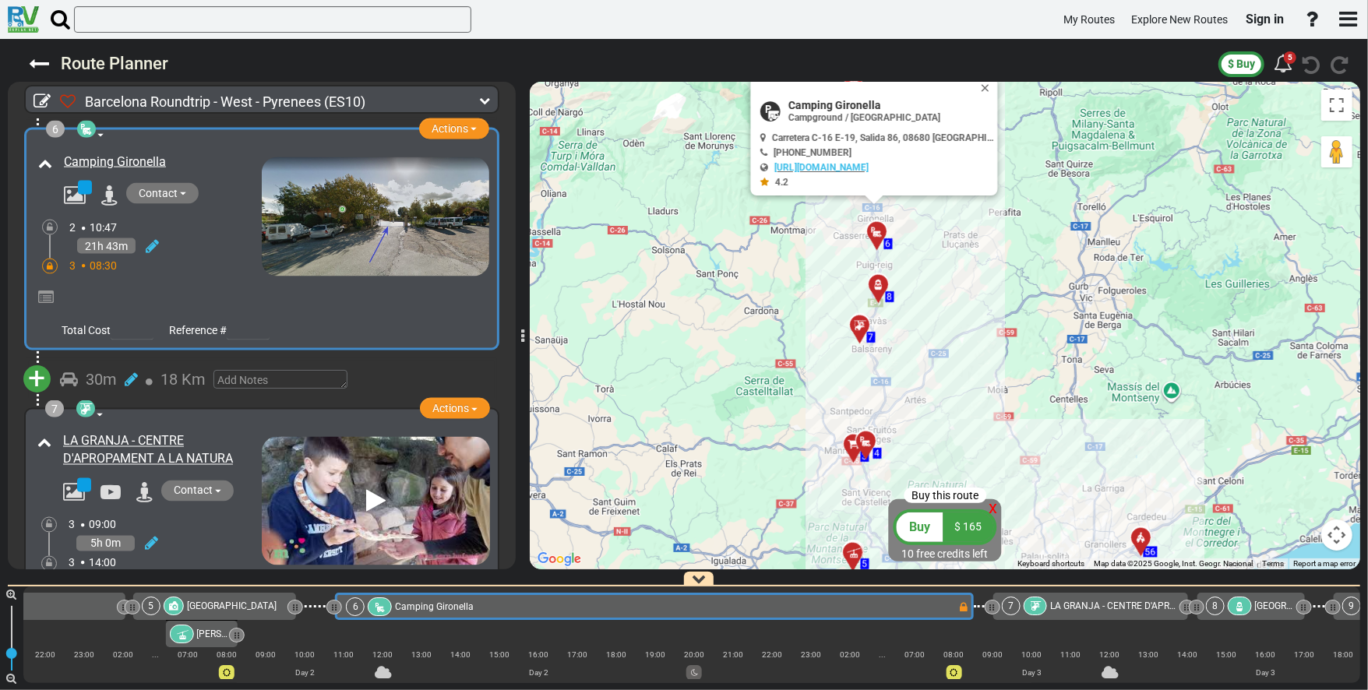
drag, startPoint x: 770, startPoint y: 424, endPoint x: 704, endPoint y: 390, distance: 74.6
click at [683, 390] on div "To activate drag with keyboard, press Alt + Enter. Once in keyboard drag state,…" at bounding box center [945, 326] width 831 height 488
click at [683, 440] on icon at bounding box center [867, 442] width 16 height 12
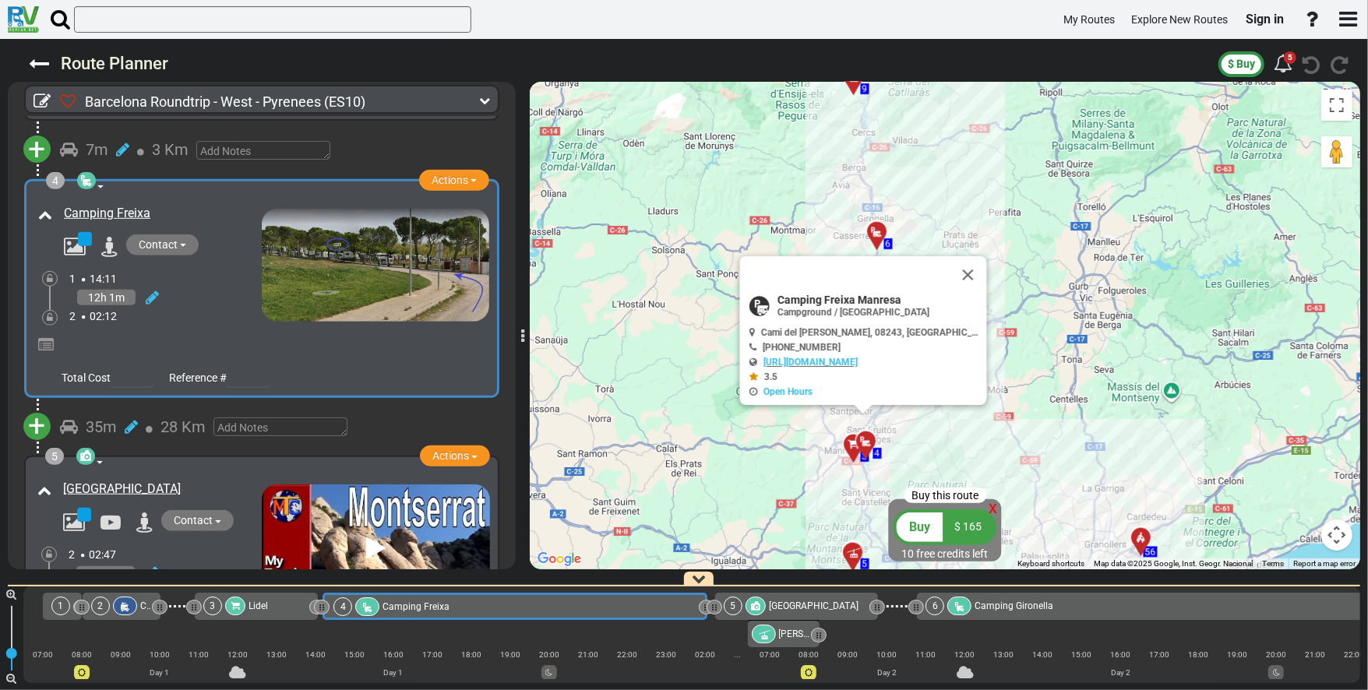
scroll to position [740, 0]
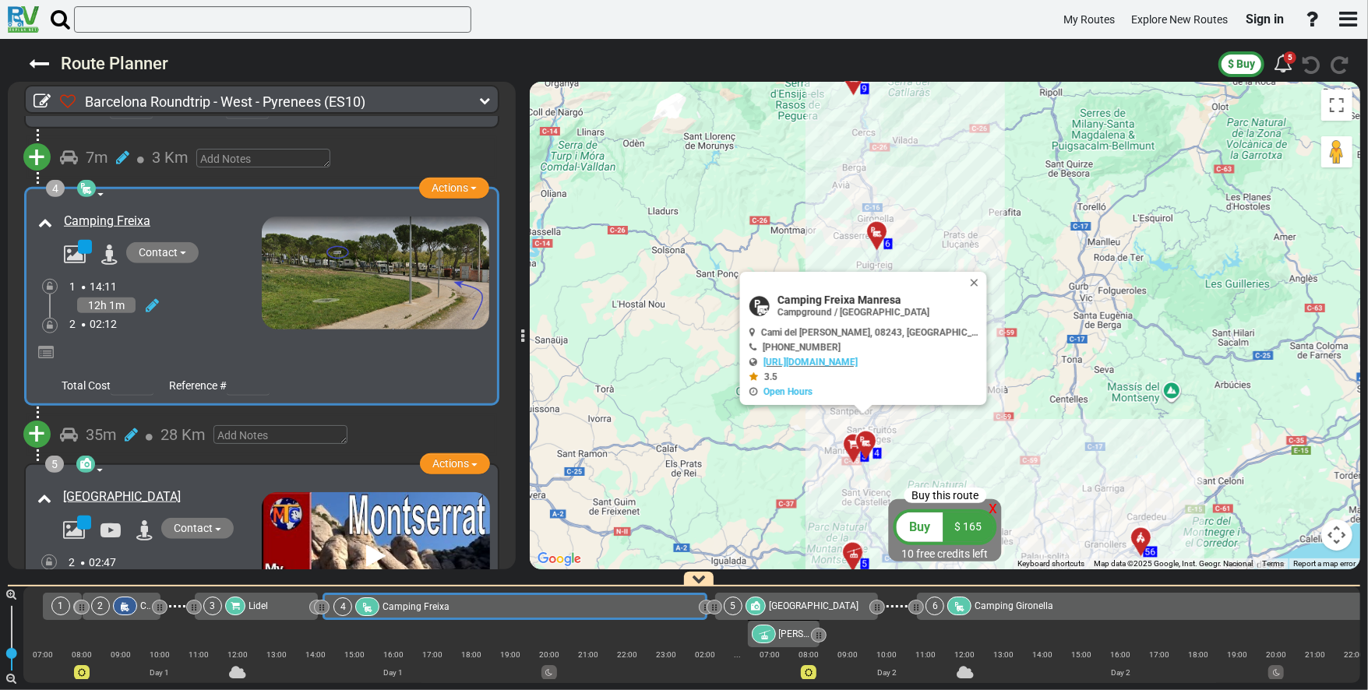
click at [683, 224] on div "6" at bounding box center [876, 231] width 27 height 27
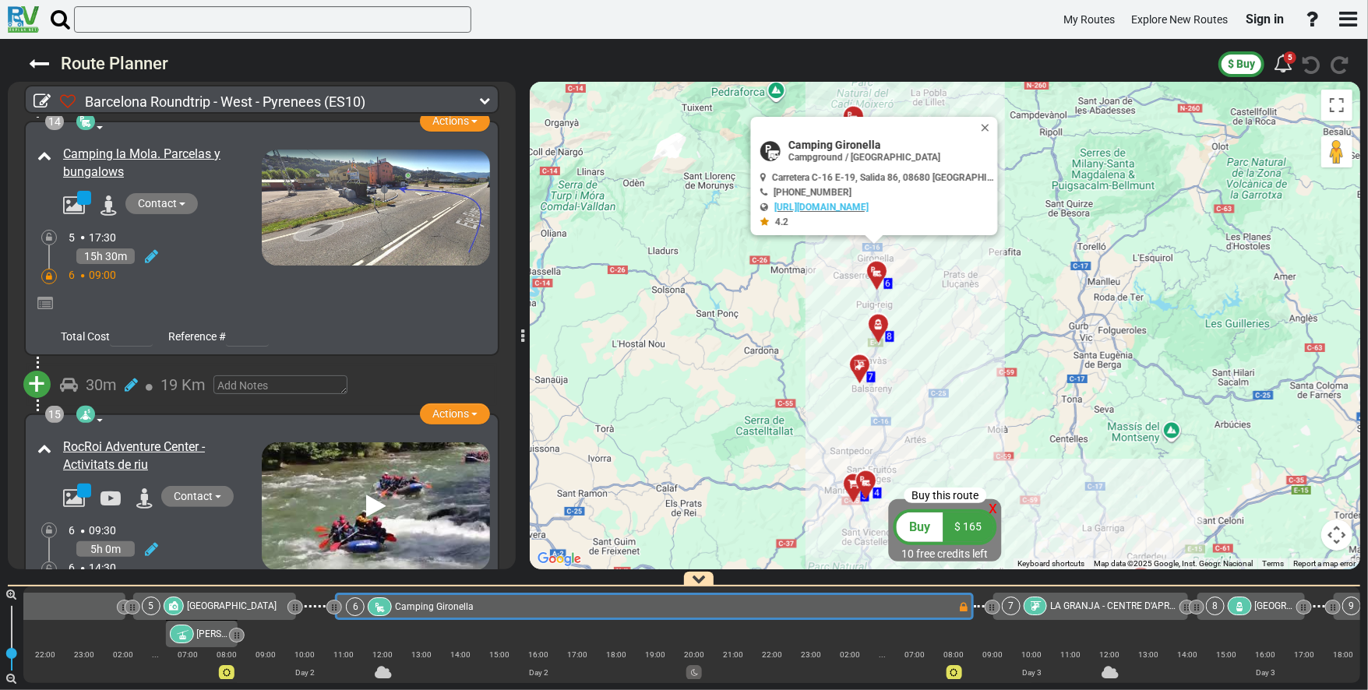
scroll to position [4253, 0]
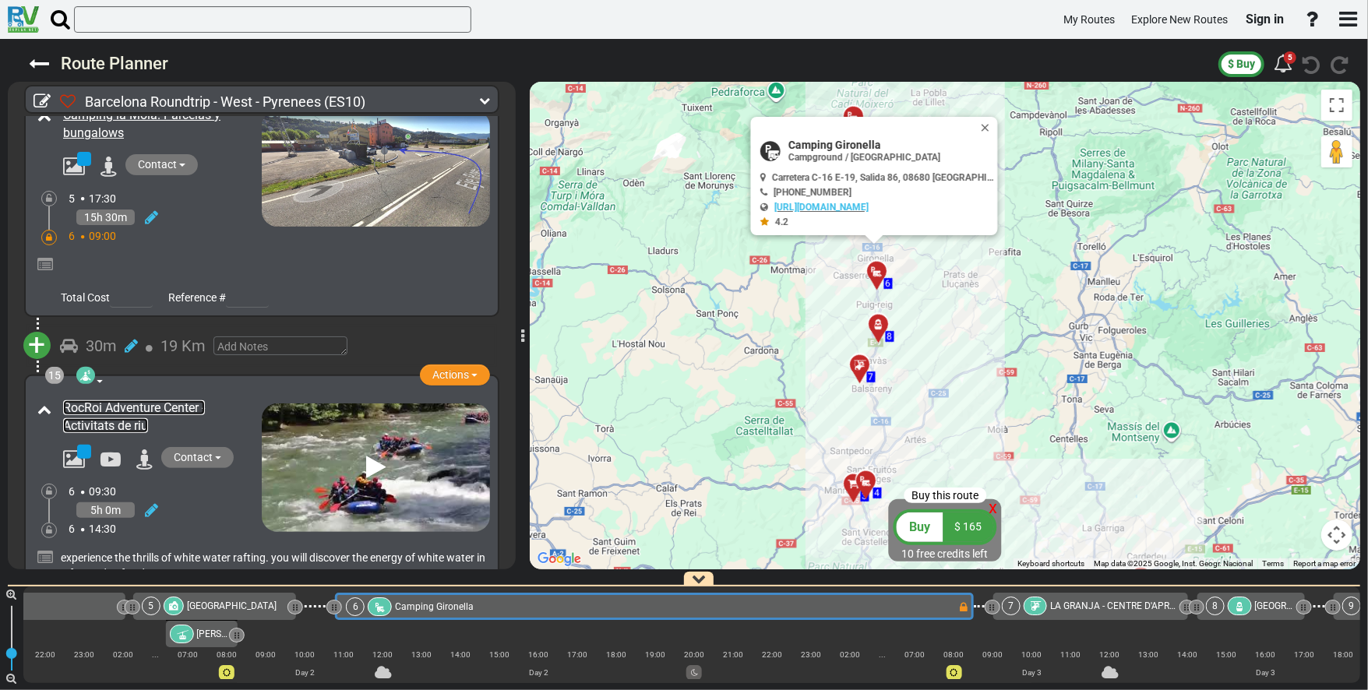
click at [104, 400] on link "RocRoi Adventure Center - Activitats de riu" at bounding box center [134, 416] width 142 height 33
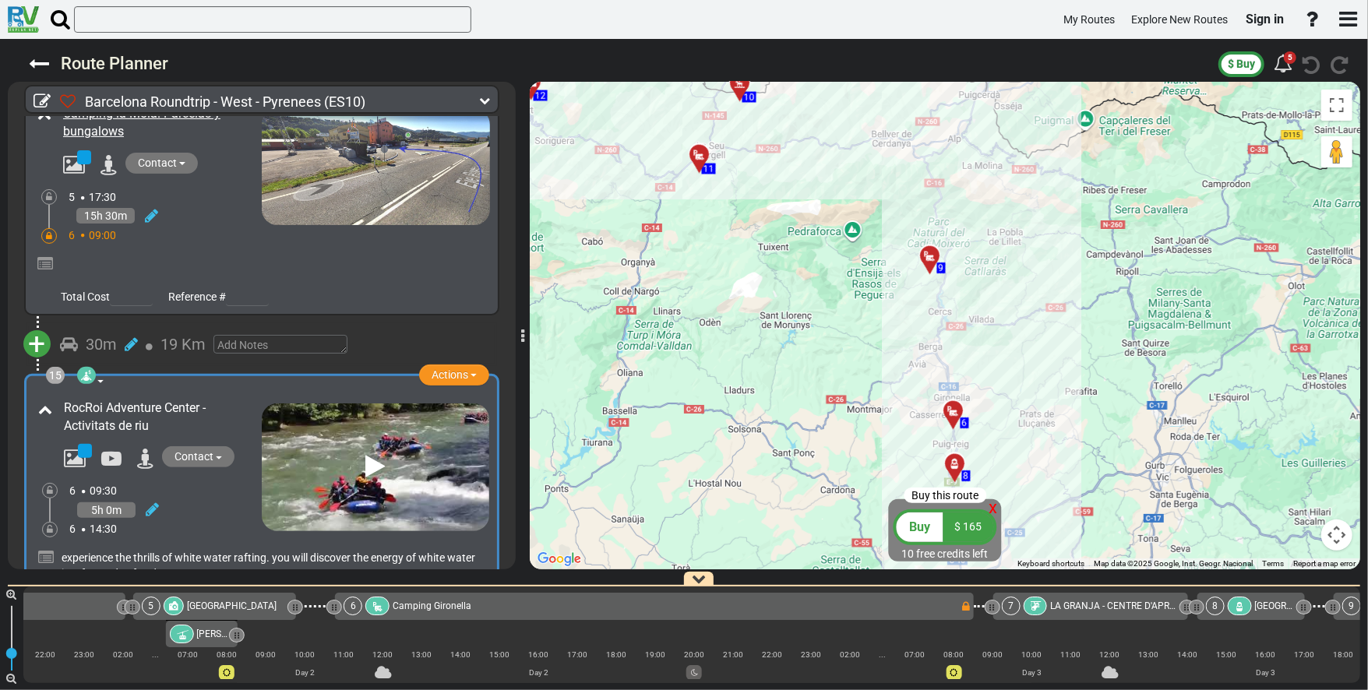
scroll to position [0, 3441]
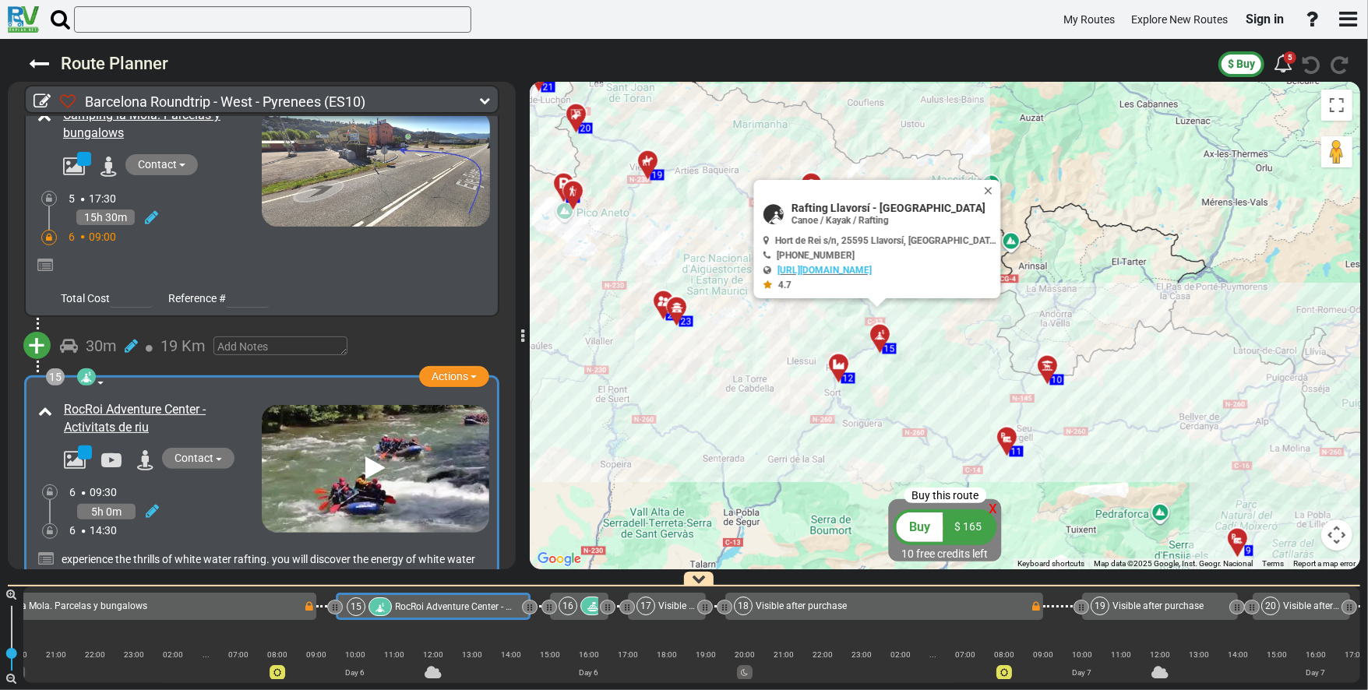
click at [683, 335] on div at bounding box center [886, 342] width 26 height 24
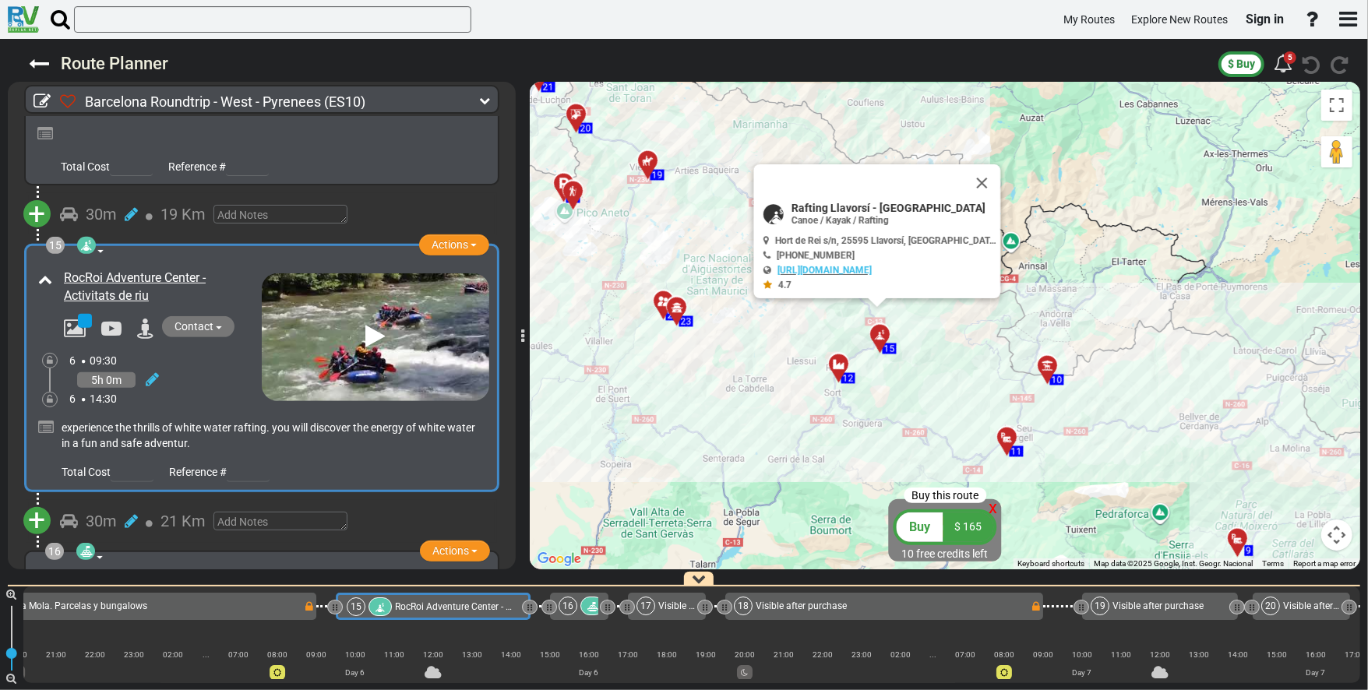
scroll to position [4410, 0]
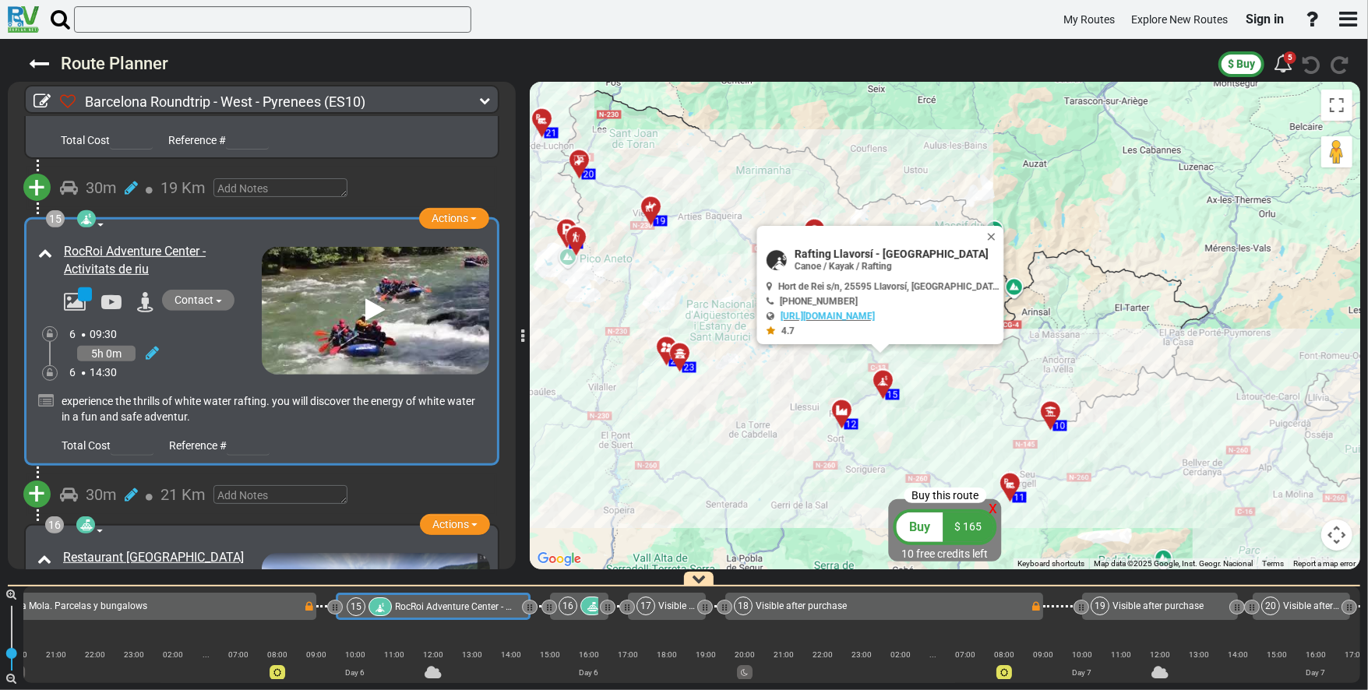
drag, startPoint x: 767, startPoint y: 365, endPoint x: 770, endPoint y: 393, distance: 28.2
click at [683, 393] on div "To activate drag with keyboard, press Alt + Enter. Once in keyboard drag state,…" at bounding box center [945, 326] width 831 height 488
click at [683, 228] on button "Close" at bounding box center [995, 239] width 19 height 22
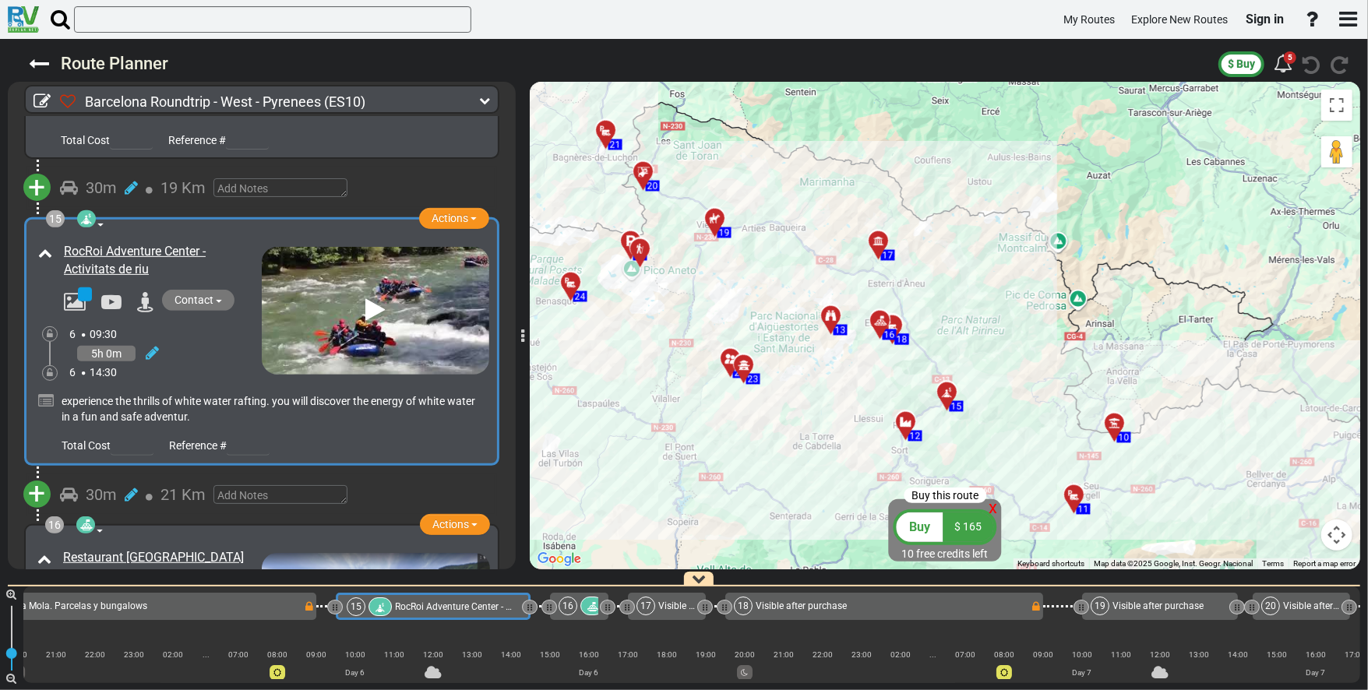
click at [683, 323] on div at bounding box center [886, 328] width 26 height 24
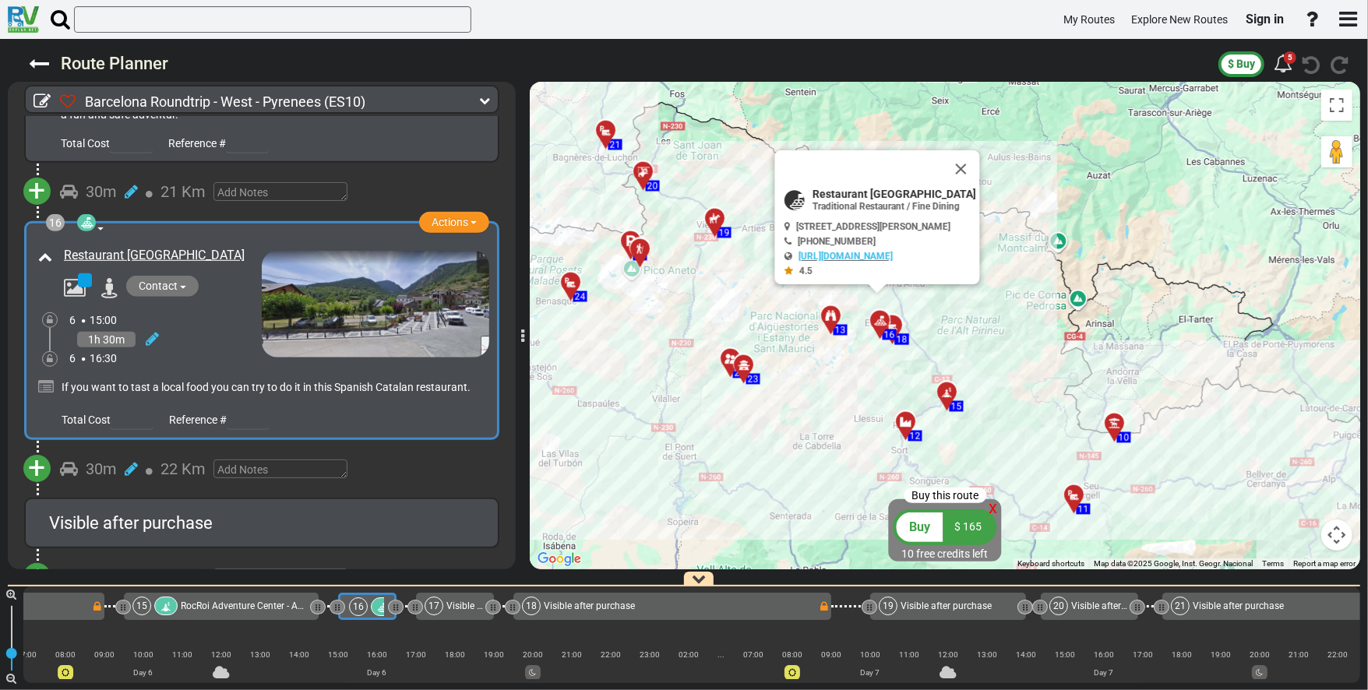
scroll to position [0, 3655]
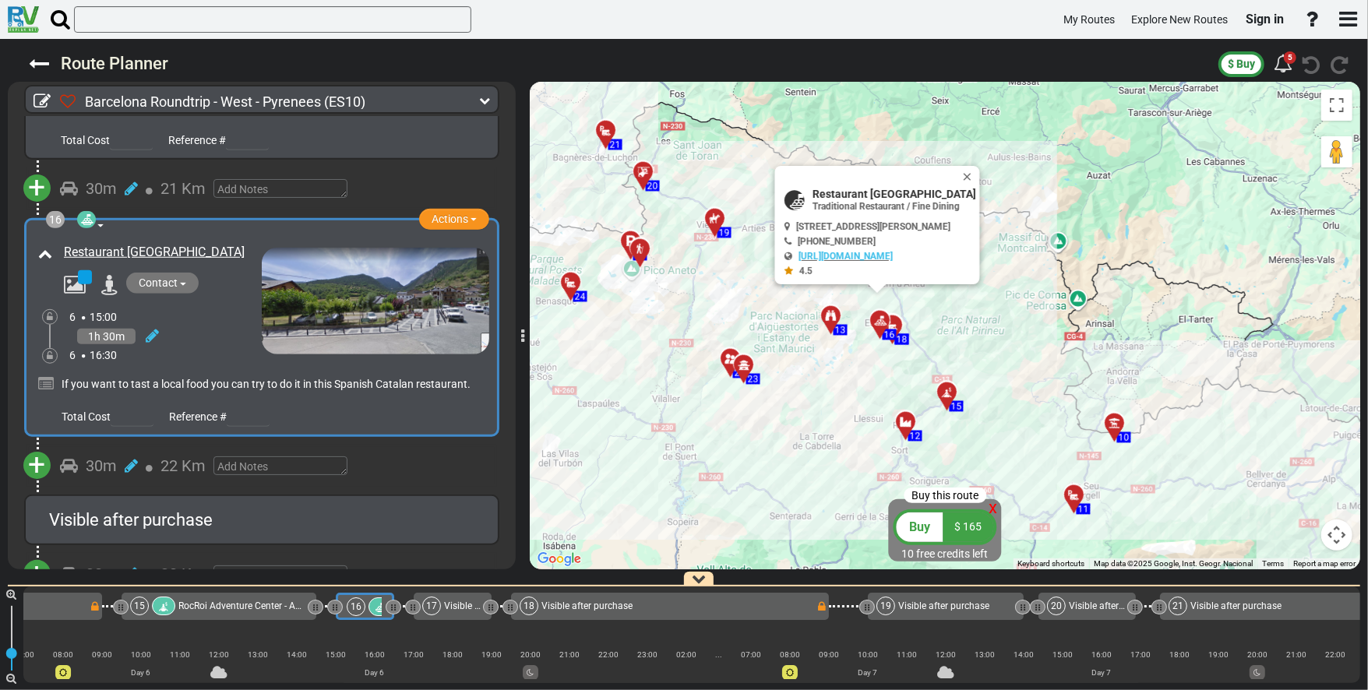
click at [683, 215] on icon at bounding box center [714, 218] width 11 height 11
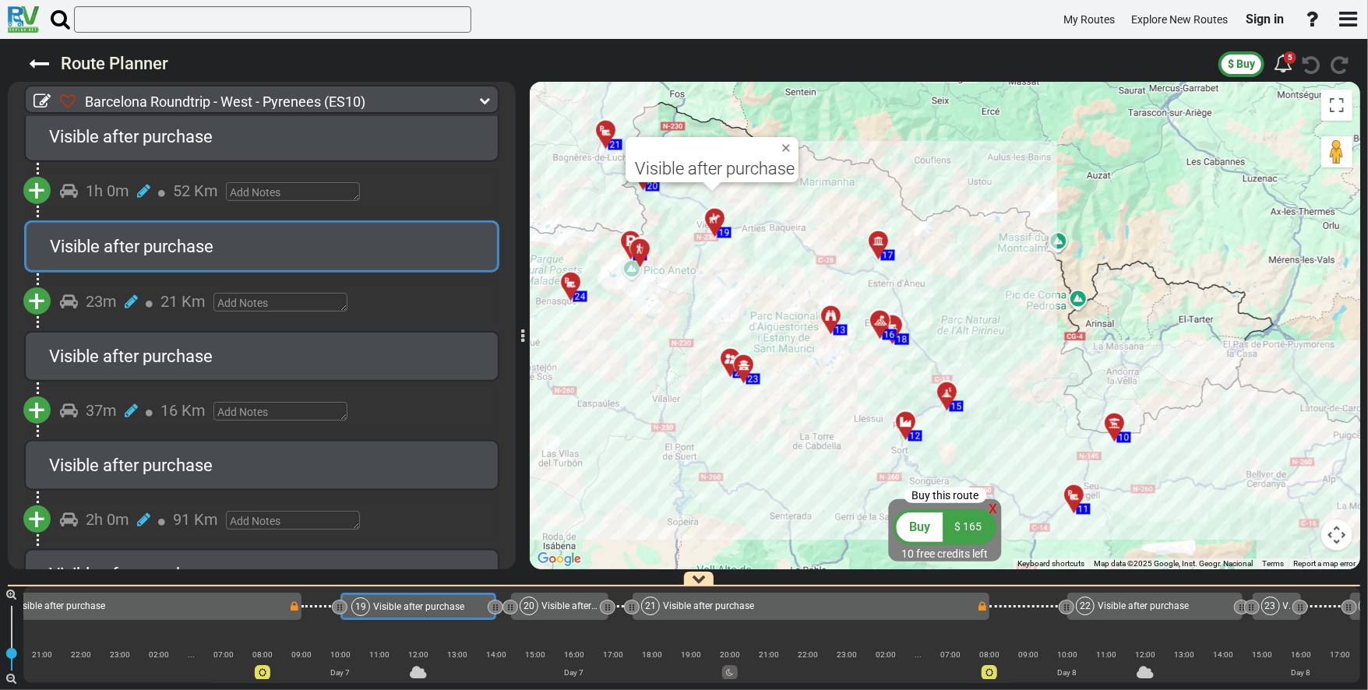
scroll to position [0, 4188]
click at [683, 223] on div at bounding box center [720, 225] width 26 height 24
click at [683, 325] on div at bounding box center [898, 332] width 26 height 24
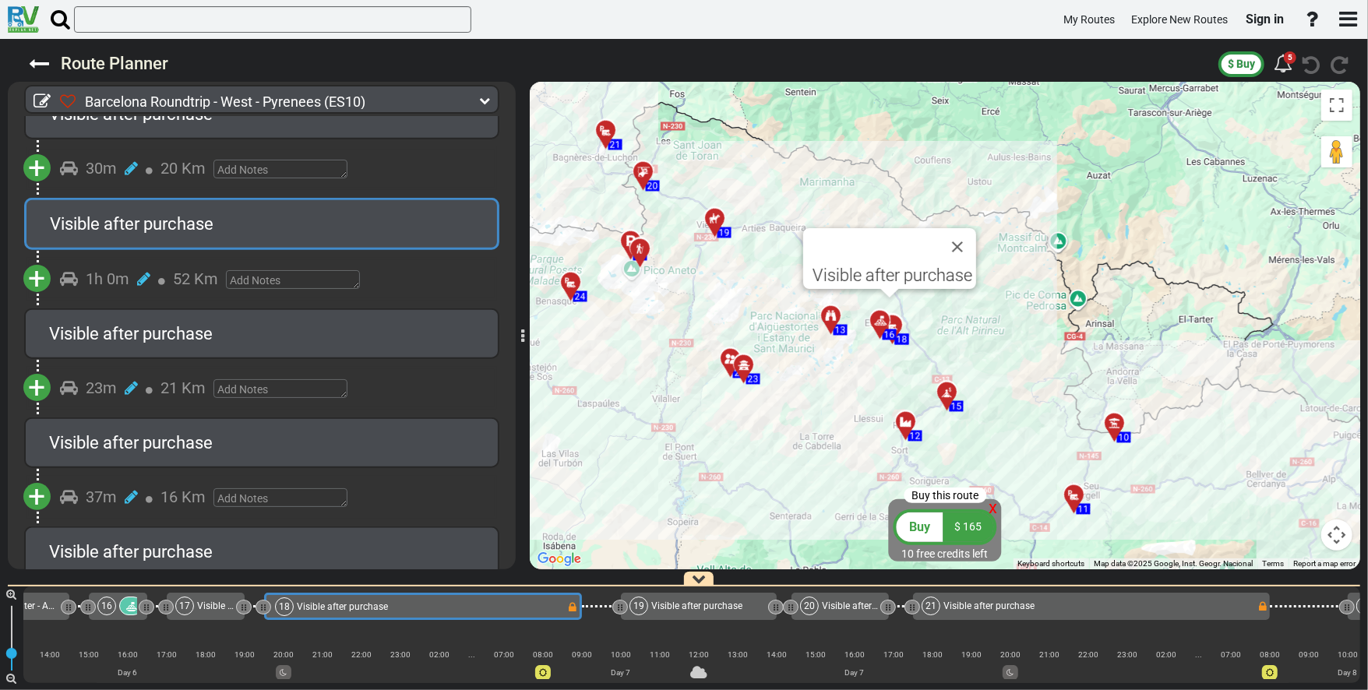
scroll to position [0, 3834]
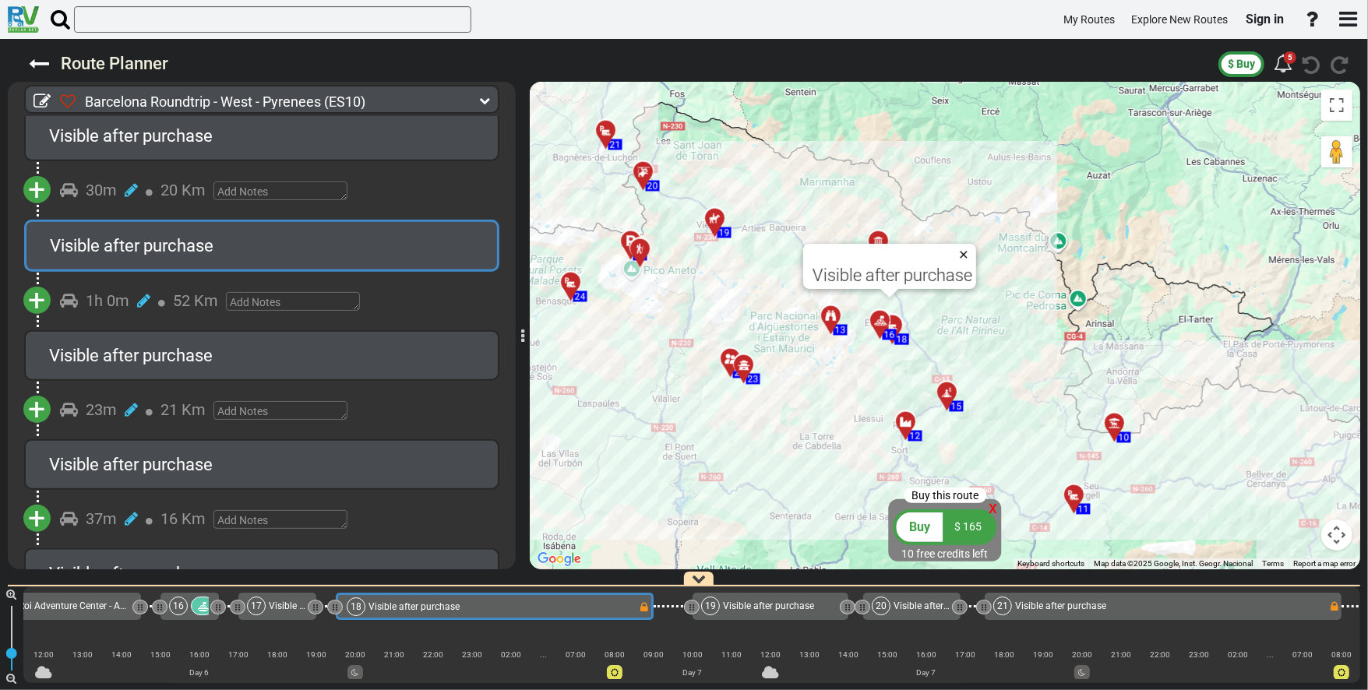
click at [683, 249] on button "Close" at bounding box center [967, 255] width 19 height 22
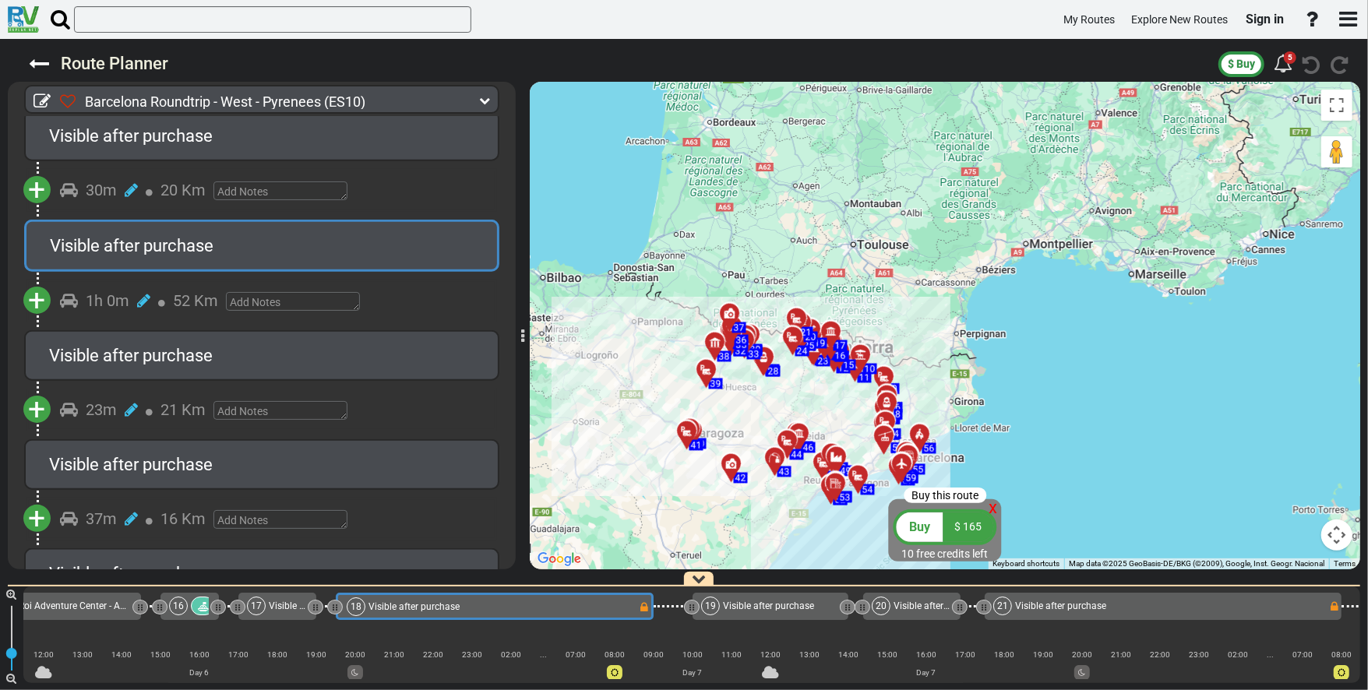
drag, startPoint x: 802, startPoint y: 432, endPoint x: 813, endPoint y: 391, distance: 42.7
click at [683, 391] on div "To activate drag with keyboard, press Alt + Enter. Once in keyboard drag state,…" at bounding box center [945, 326] width 831 height 488
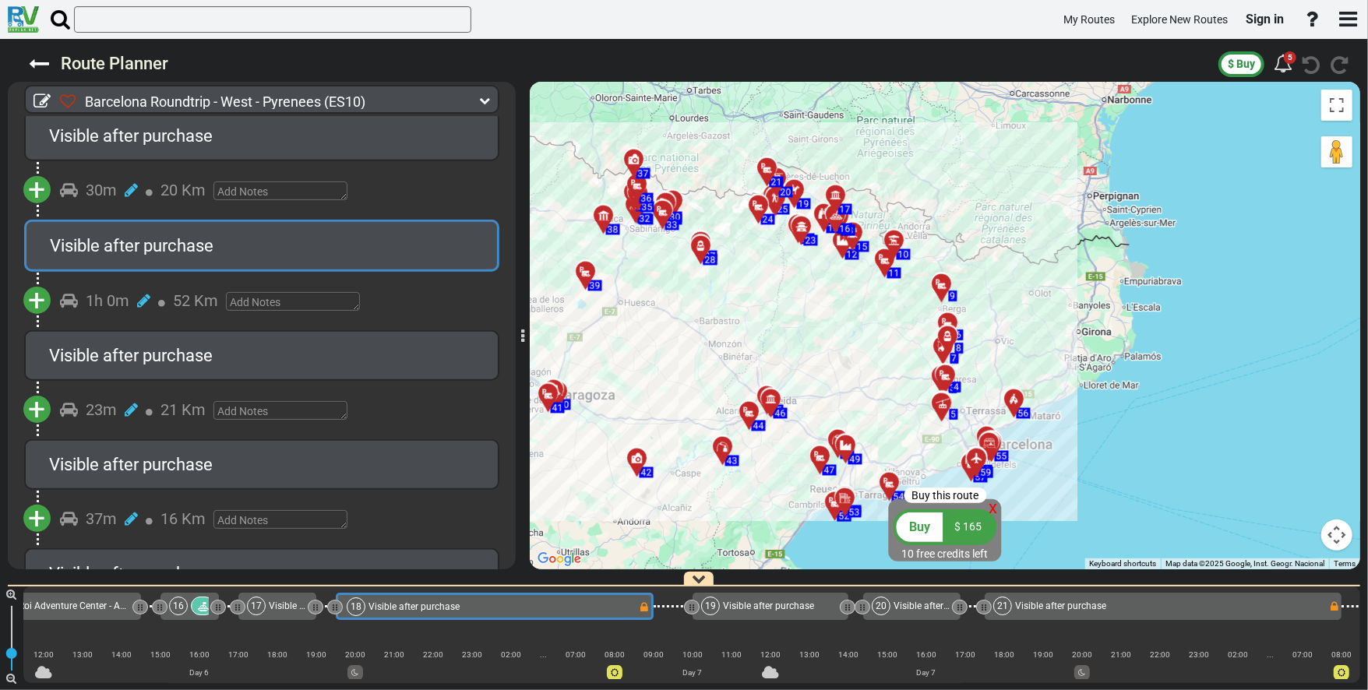
drag, startPoint x: 827, startPoint y: 448, endPoint x: 813, endPoint y: 355, distance: 94.5
click at [683, 355] on div "To activate drag with keyboard, press Alt + Enter. Once in keyboard drag state,…" at bounding box center [945, 326] width 831 height 488
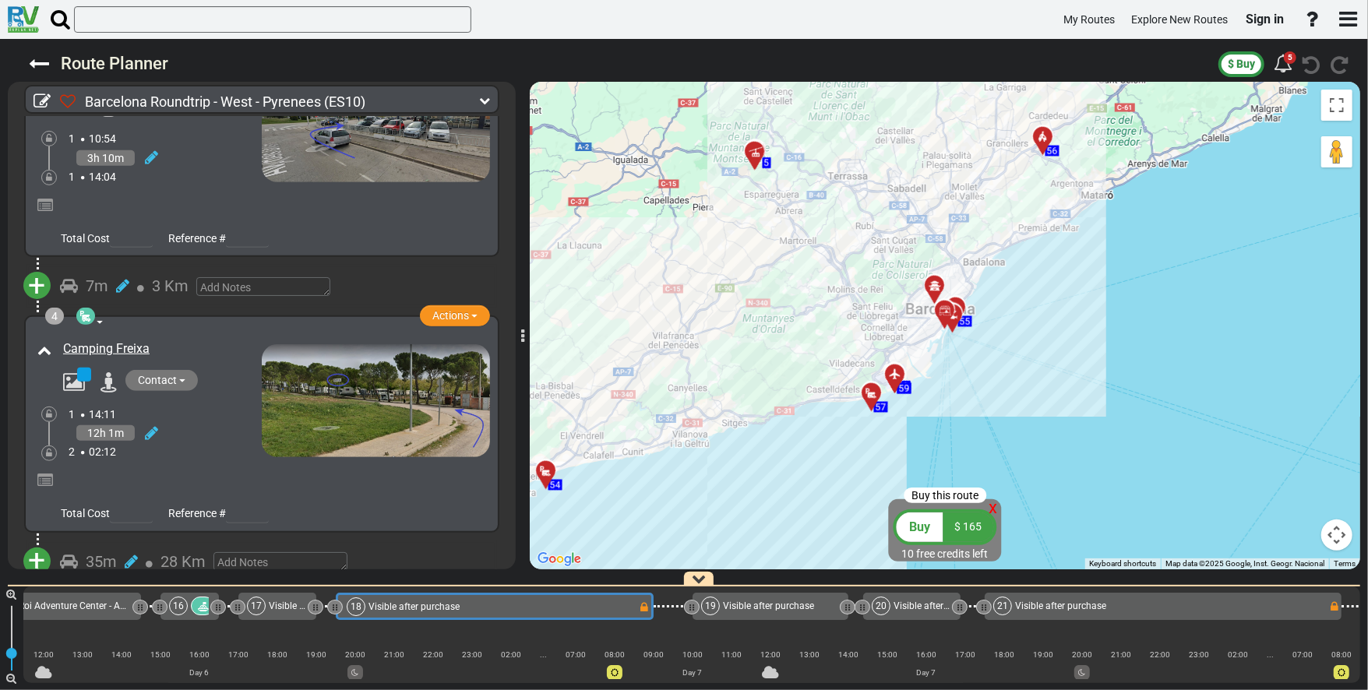
scroll to position [16, 0]
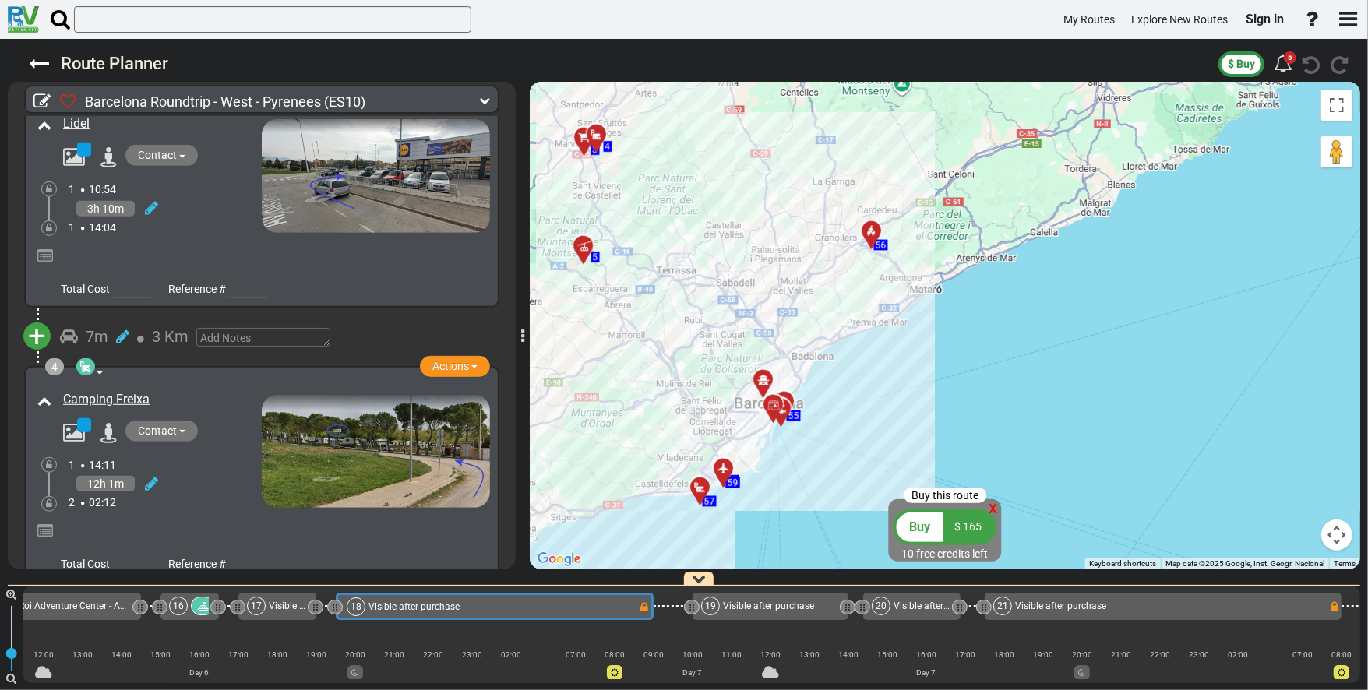
drag, startPoint x: 1001, startPoint y: 414, endPoint x: 843, endPoint y: 482, distance: 172.4
click at [683, 482] on div "To activate drag with keyboard, press Alt + Enter. Once in keyboard drag state,…" at bounding box center [945, 326] width 831 height 488
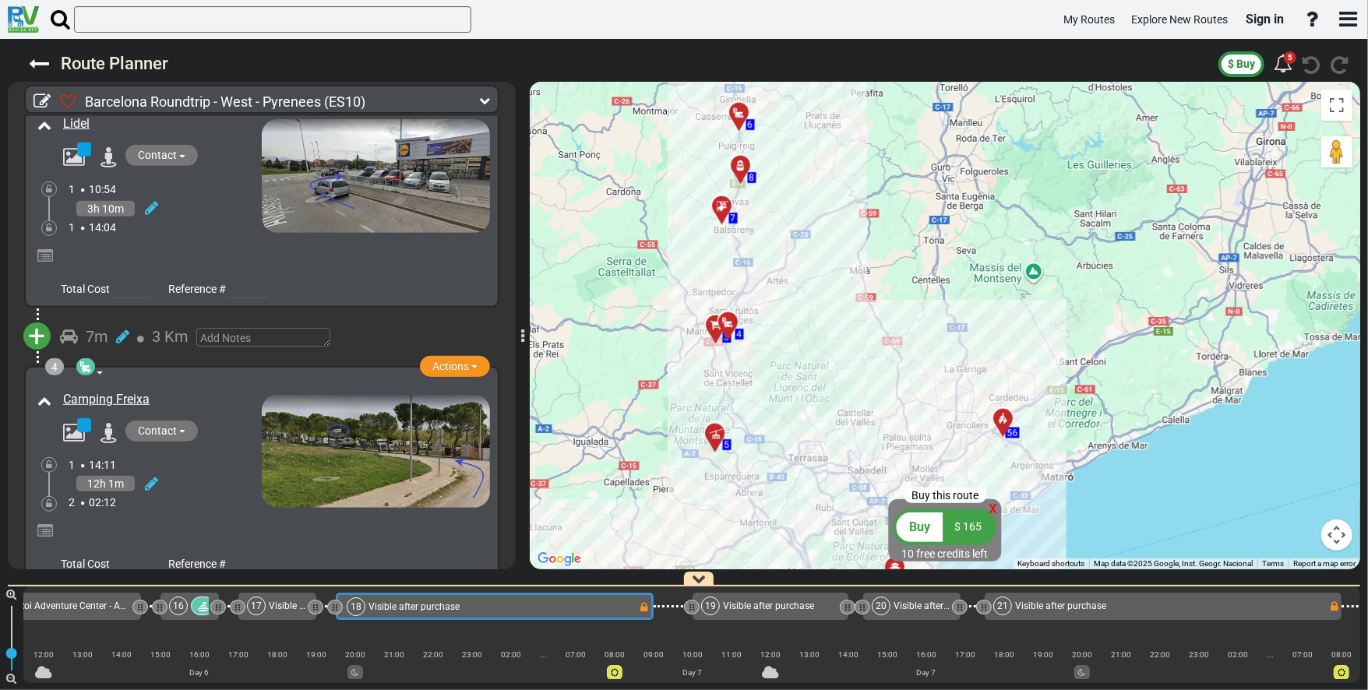
click at [683, 326] on div at bounding box center [734, 329] width 26 height 24
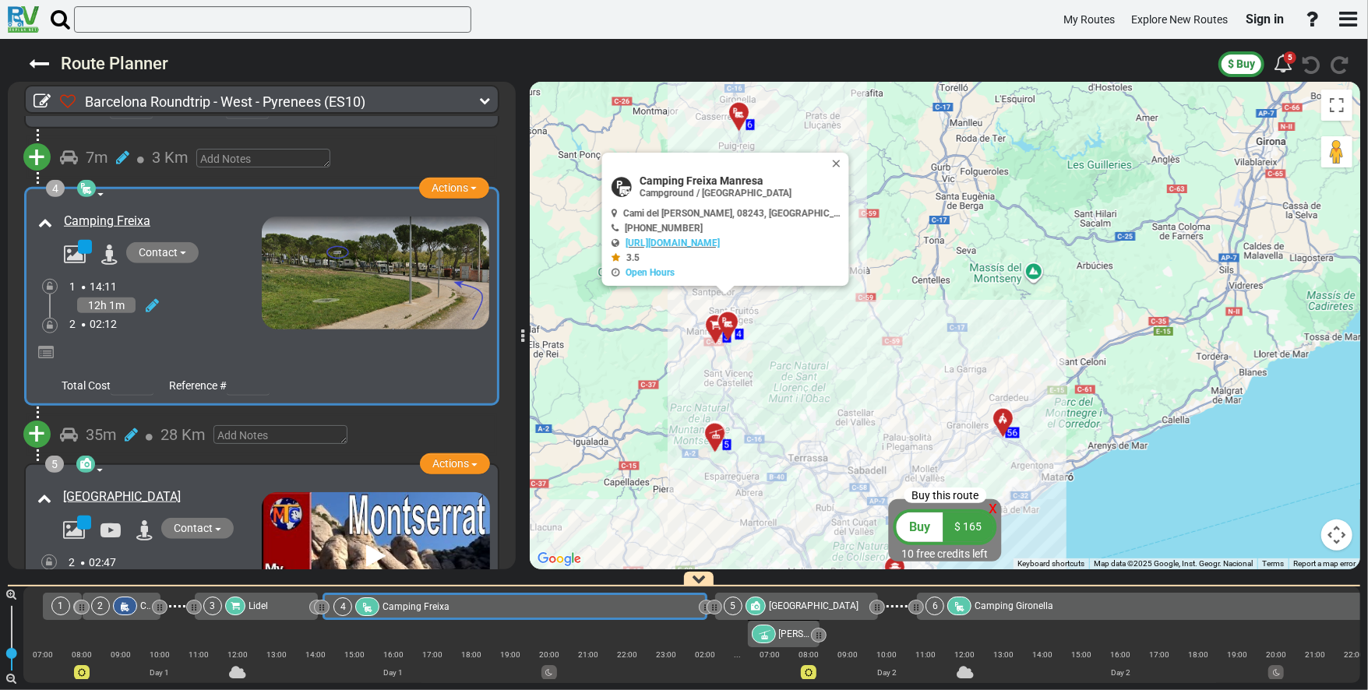
click at [617, 210] on icon at bounding box center [614, 213] width 5 height 9
drag, startPoint x: 656, startPoint y: 211, endPoint x: 753, endPoint y: 214, distance: 96.7
click at [683, 214] on span "Cami del [PERSON_NAME], 08243, [GEOGRAPHIC_DATA], [GEOGRAPHIC_DATA]" at bounding box center [788, 213] width 330 height 11
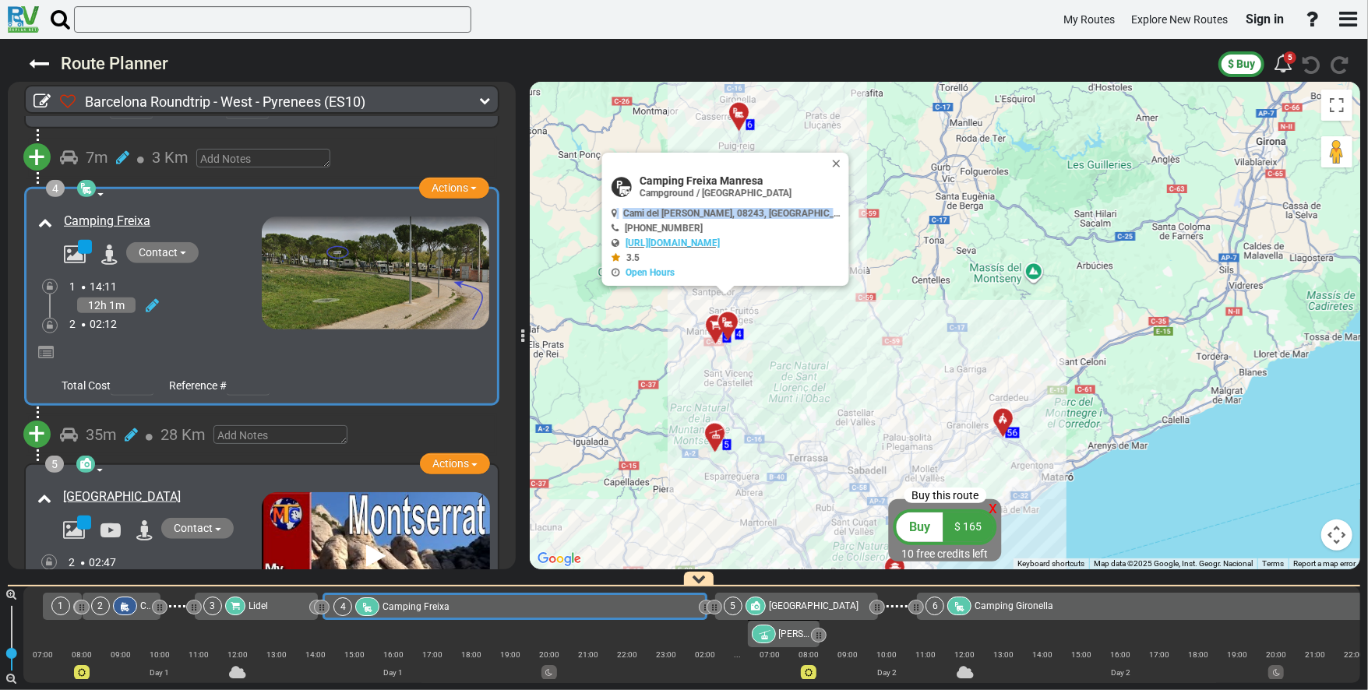
click at [683, 214] on span "Cami del [PERSON_NAME], 08243, [GEOGRAPHIC_DATA], [GEOGRAPHIC_DATA]" at bounding box center [788, 213] width 330 height 11
